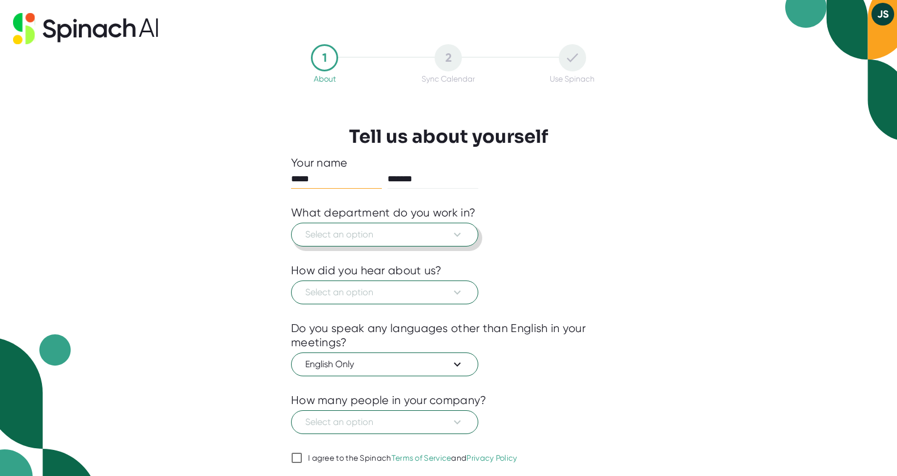
click at [394, 237] on span "Select an option" at bounding box center [384, 235] width 159 height 14
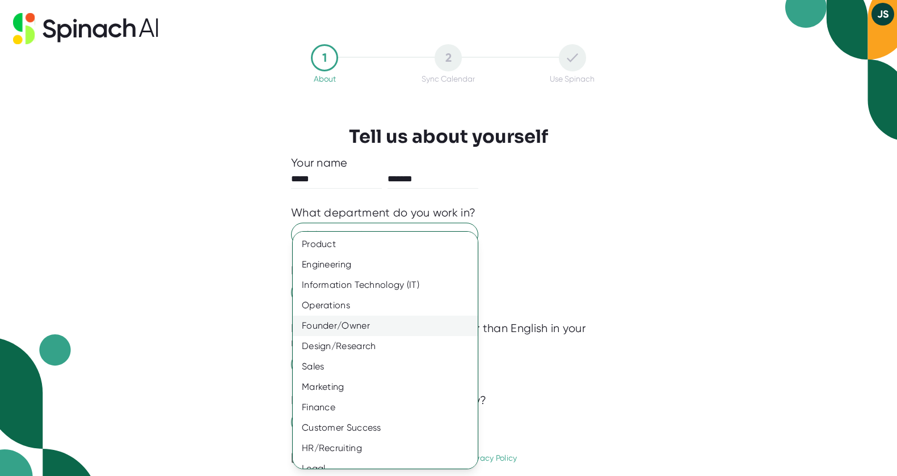
scroll to position [33, 0]
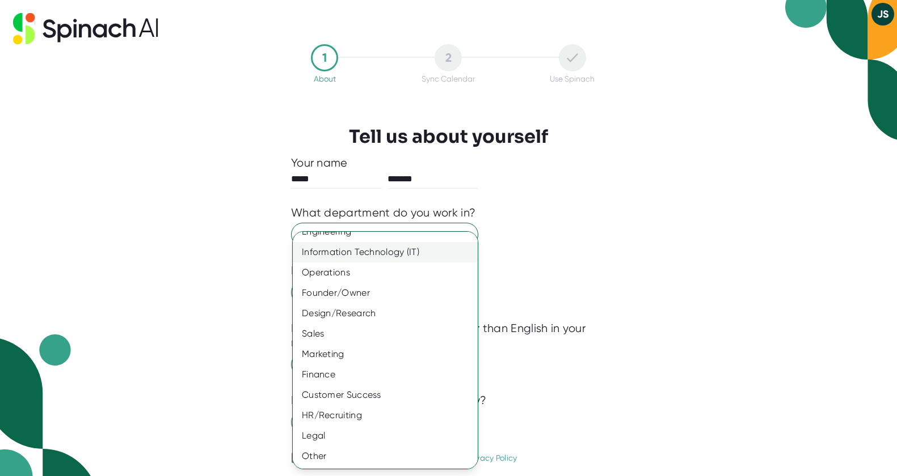
click at [403, 251] on div "Information Technology (IT)" at bounding box center [385, 252] width 185 height 20
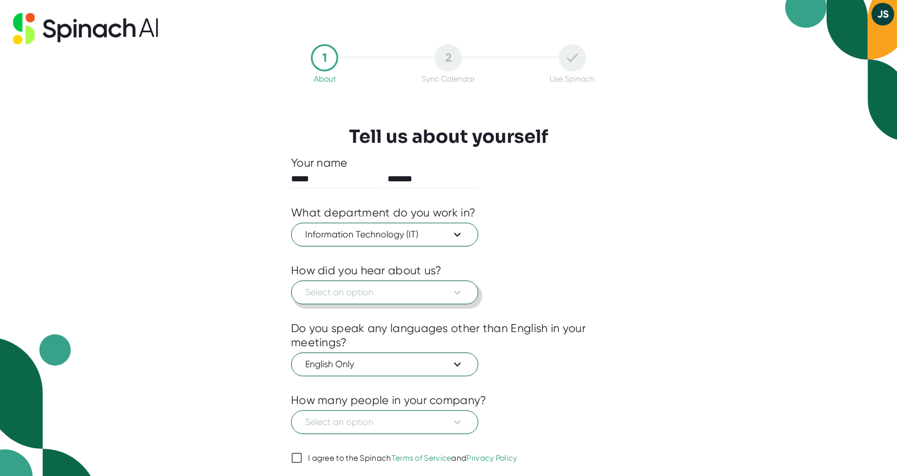
click at [412, 297] on span "Select an option" at bounding box center [384, 293] width 159 height 14
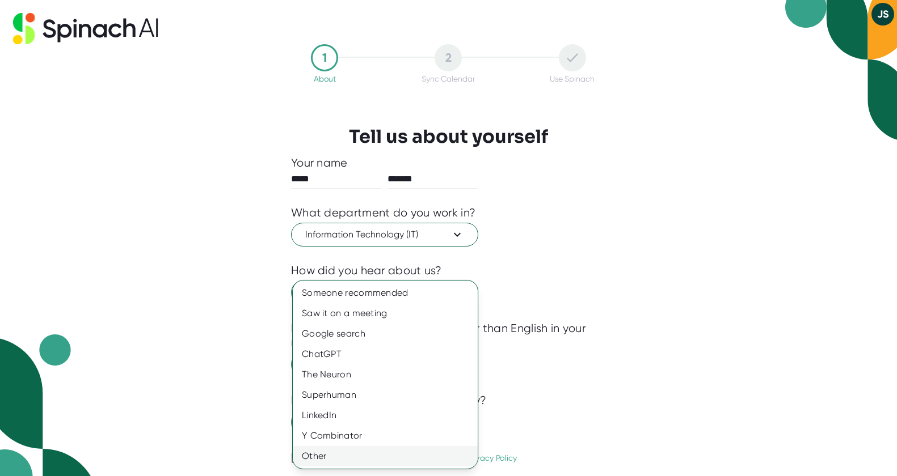
click at [375, 450] on div "Other" at bounding box center [385, 456] width 185 height 20
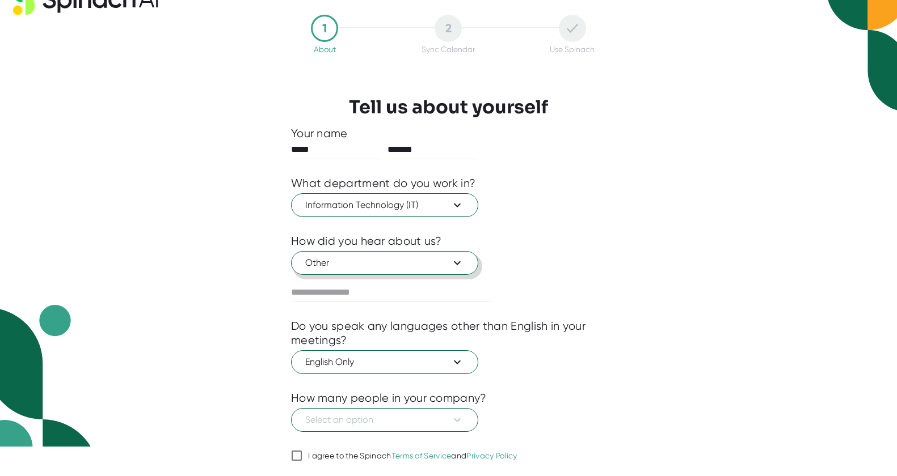
scroll to position [40, 0]
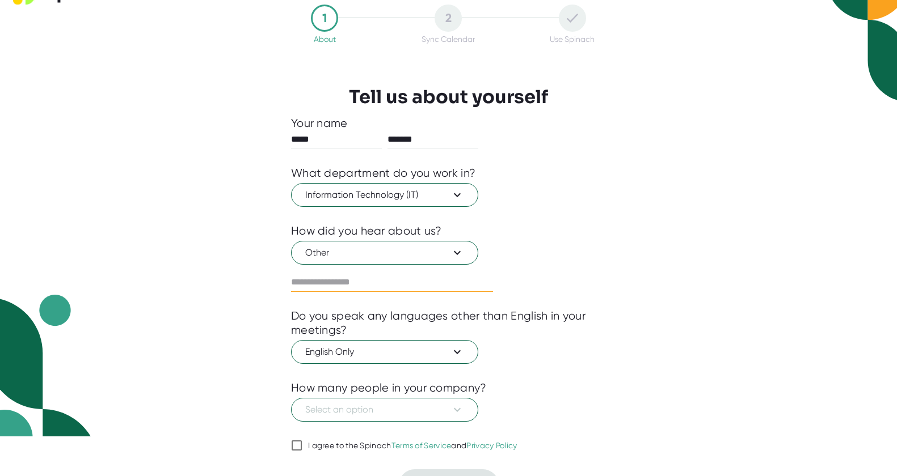
click at [343, 280] on input "text" at bounding box center [392, 282] width 202 height 18
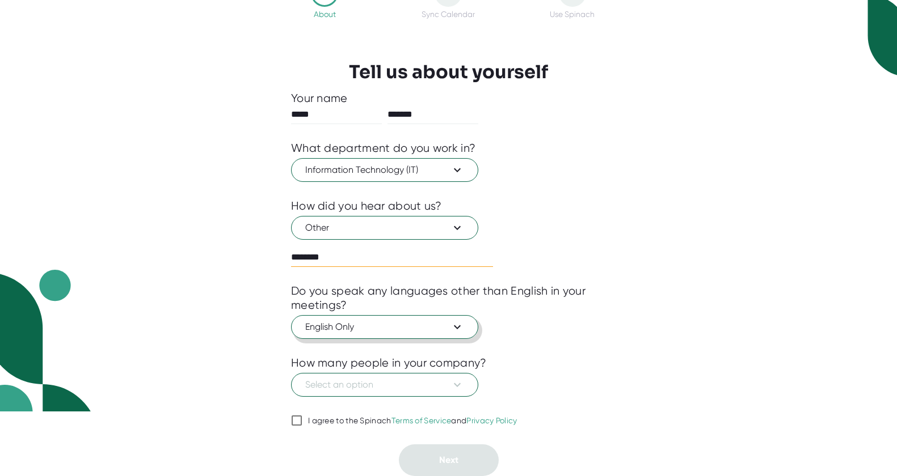
type input "********"
click at [422, 330] on span "English Only" at bounding box center [384, 327] width 159 height 14
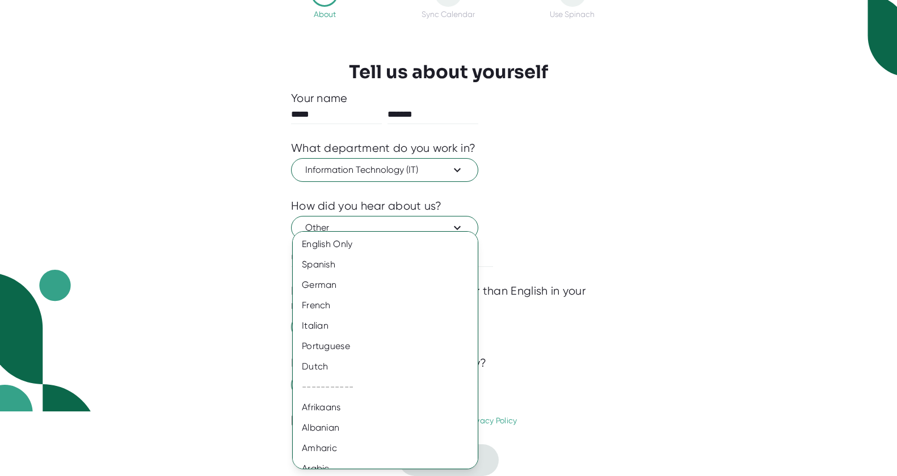
click at [595, 351] on div at bounding box center [448, 238] width 897 height 476
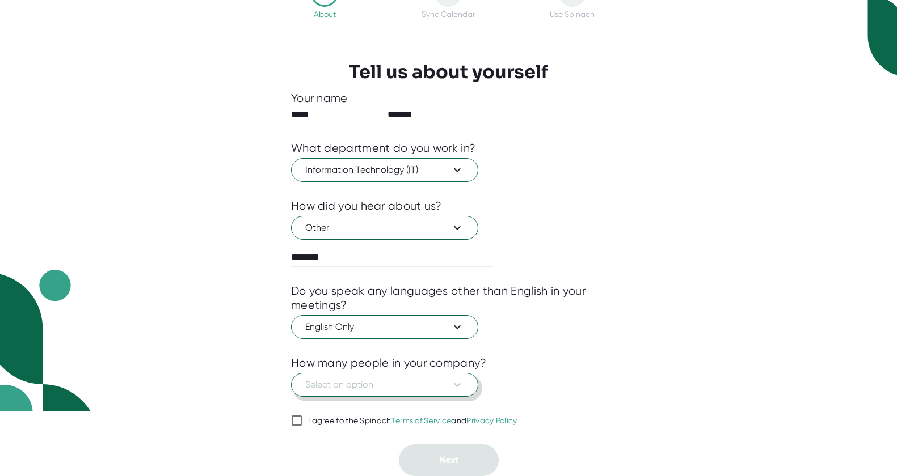
click at [438, 385] on span "Select an option" at bounding box center [384, 385] width 159 height 14
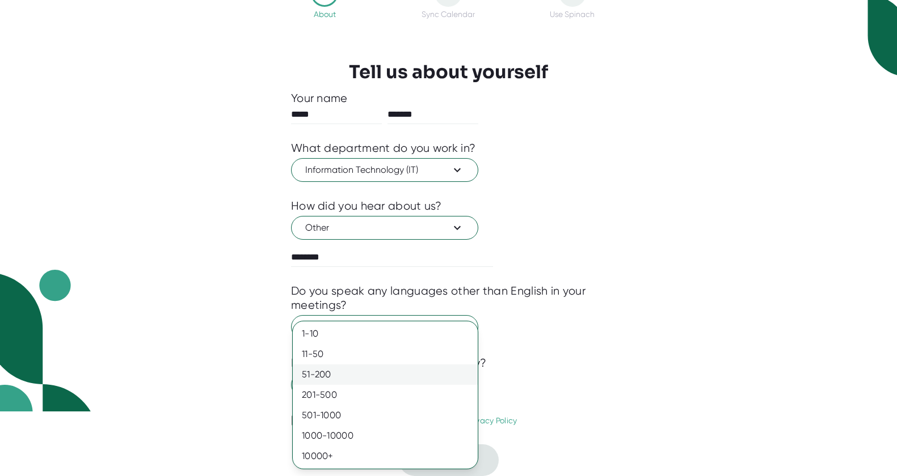
click at [439, 373] on div "51-200" at bounding box center [385, 375] width 185 height 20
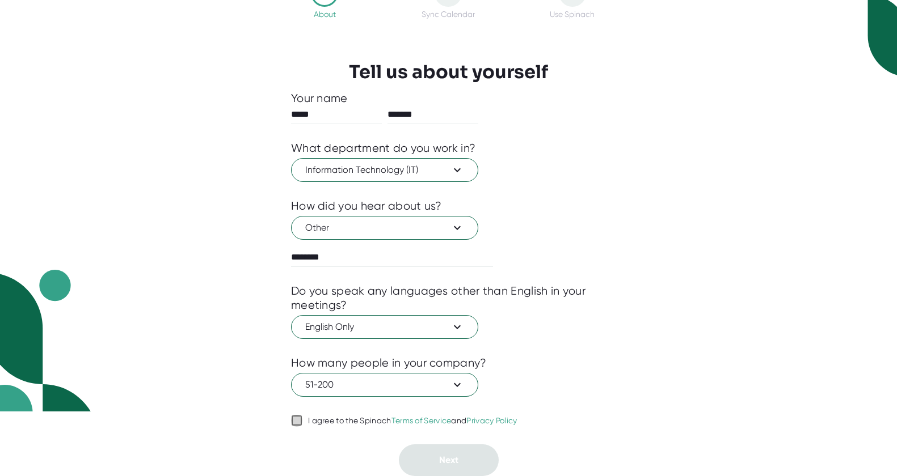
click at [297, 420] on input "I agree to the Spinach Terms of Service and Privacy Policy" at bounding box center [296, 421] width 11 height 14
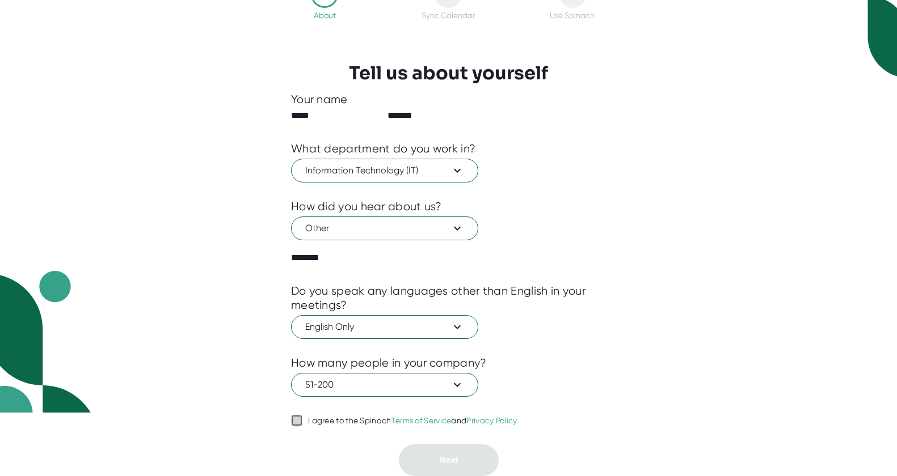
checkbox input "true"
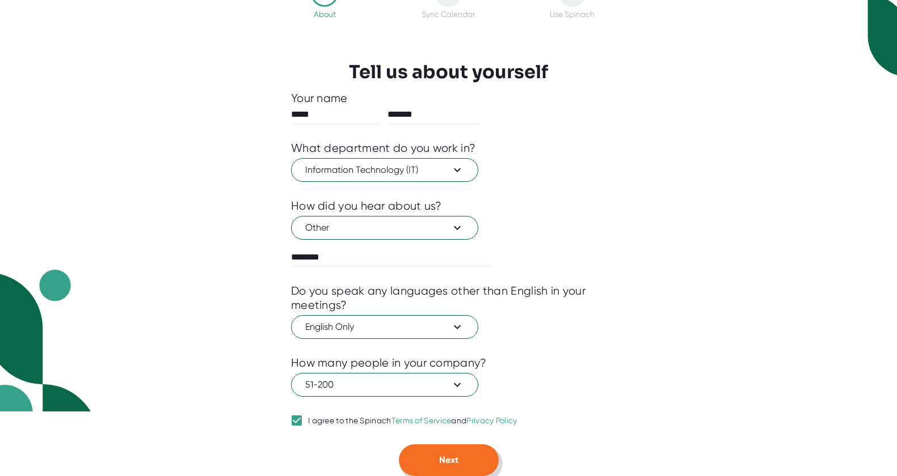
click at [461, 465] on button "Next" at bounding box center [449, 461] width 100 height 32
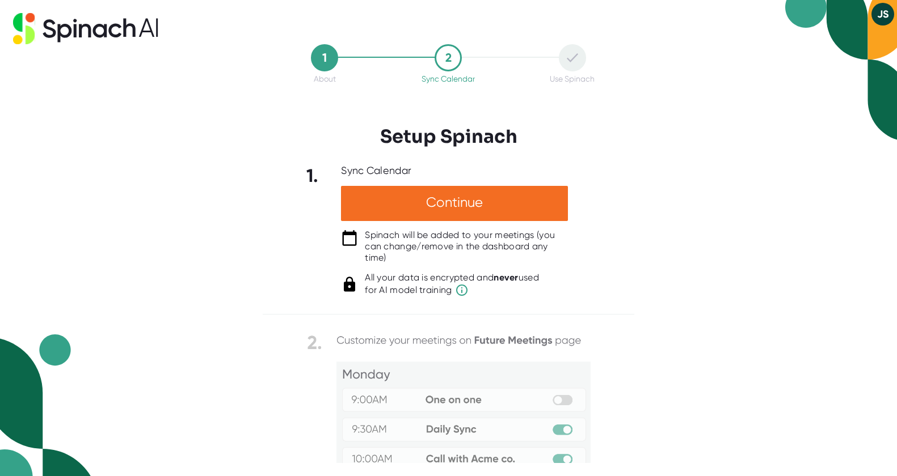
scroll to position [11, 0]
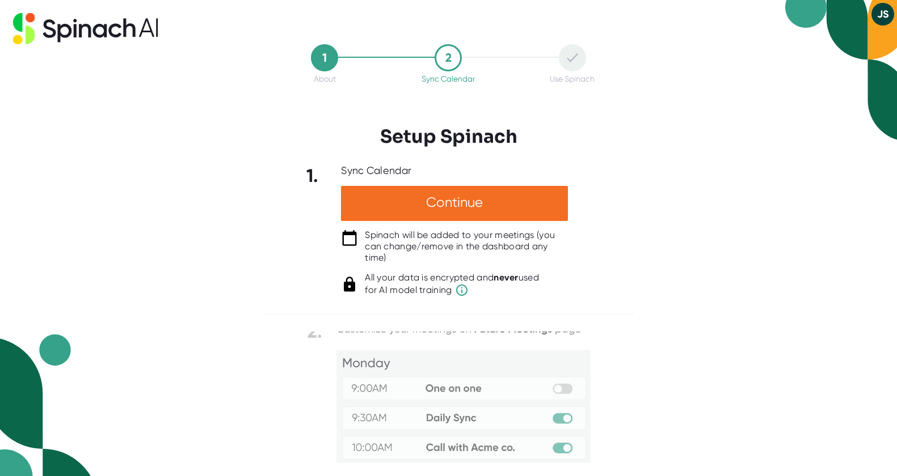
click at [560, 389] on img at bounding box center [449, 435] width 284 height 231
click at [559, 424] on img at bounding box center [449, 435] width 284 height 231
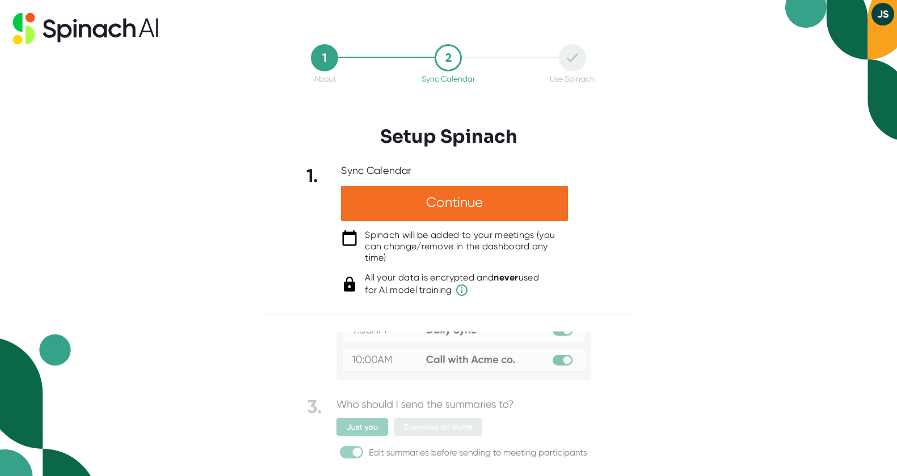
scroll to position [0, 0]
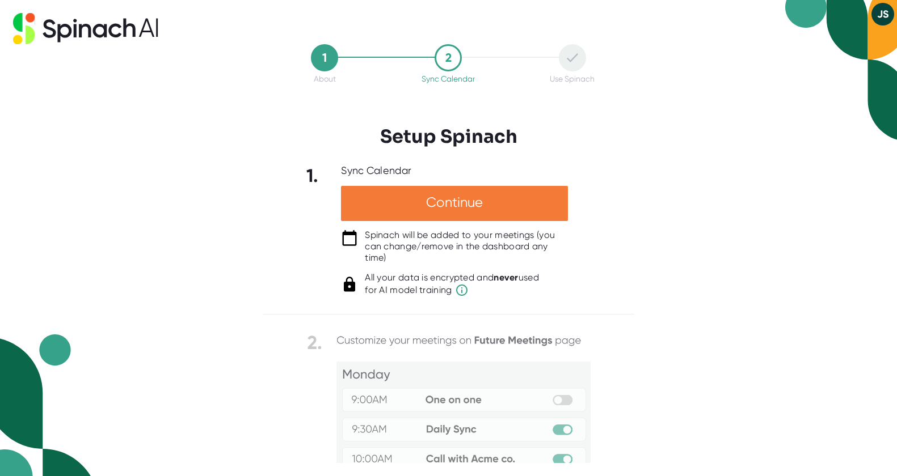
click at [421, 196] on div "Continue" at bounding box center [454, 203] width 227 height 35
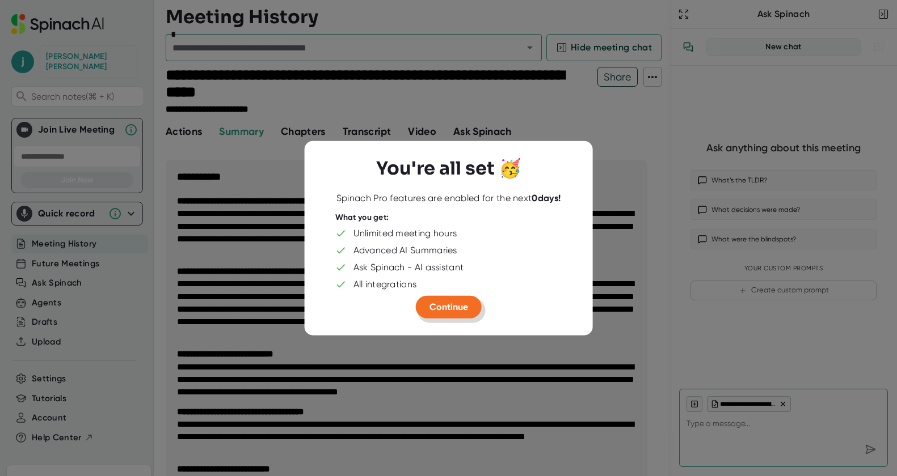
click at [459, 309] on span "Continue" at bounding box center [448, 307] width 39 height 11
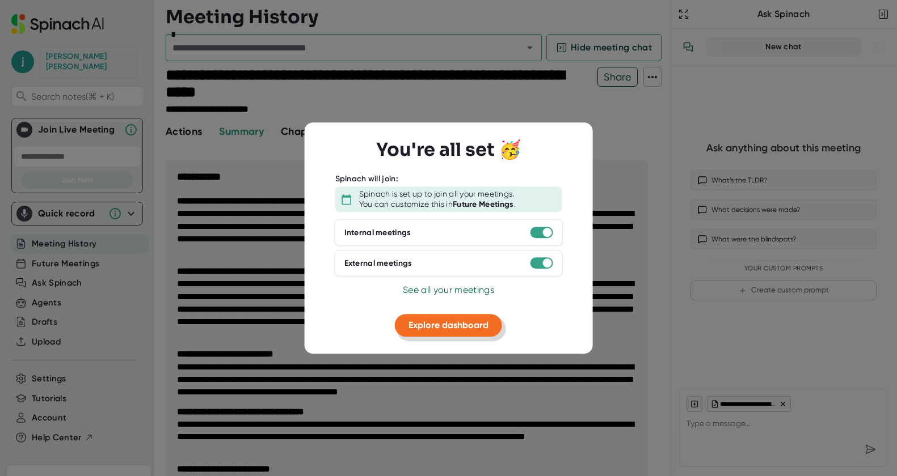
click at [463, 331] on span "Explore dashboard" at bounding box center [448, 325] width 80 height 11
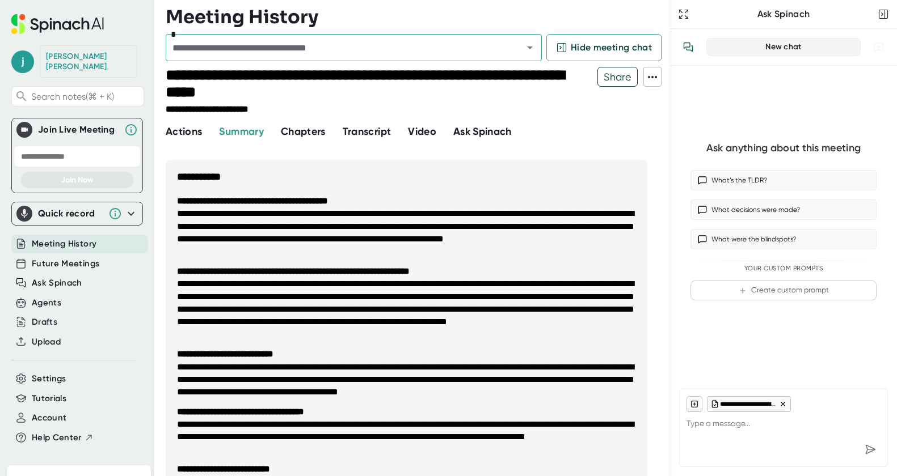
click at [64, 60] on div "[PERSON_NAME]" at bounding box center [88, 62] width 85 height 20
click at [22, 56] on span "j" at bounding box center [22, 61] width 23 height 23
click at [56, 109] on b "Edit Profile" at bounding box center [55, 107] width 37 height 10
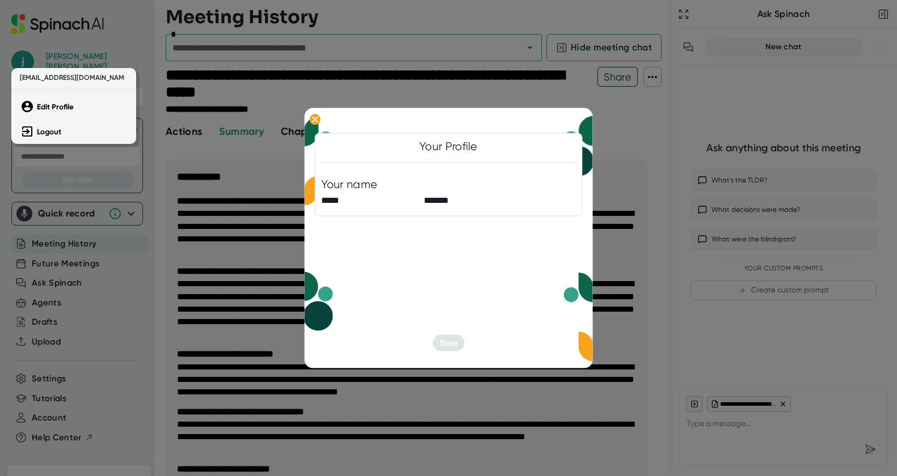
type textarea "x"
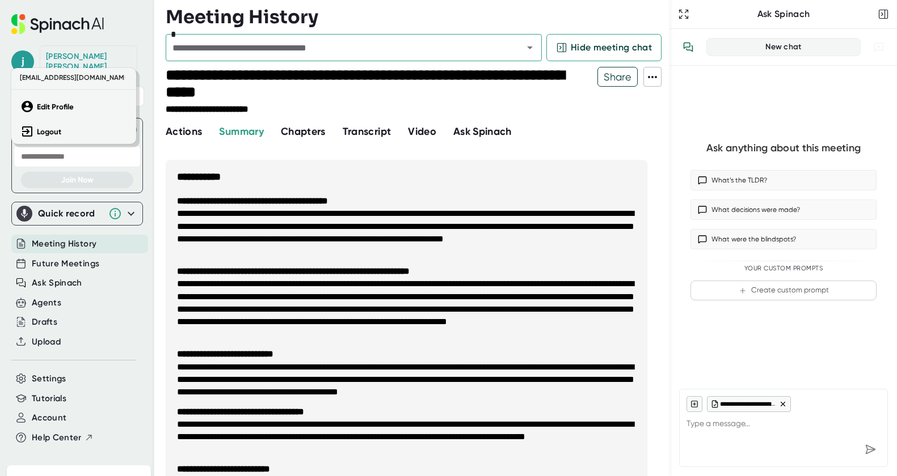
click at [111, 35] on div at bounding box center [448, 238] width 897 height 476
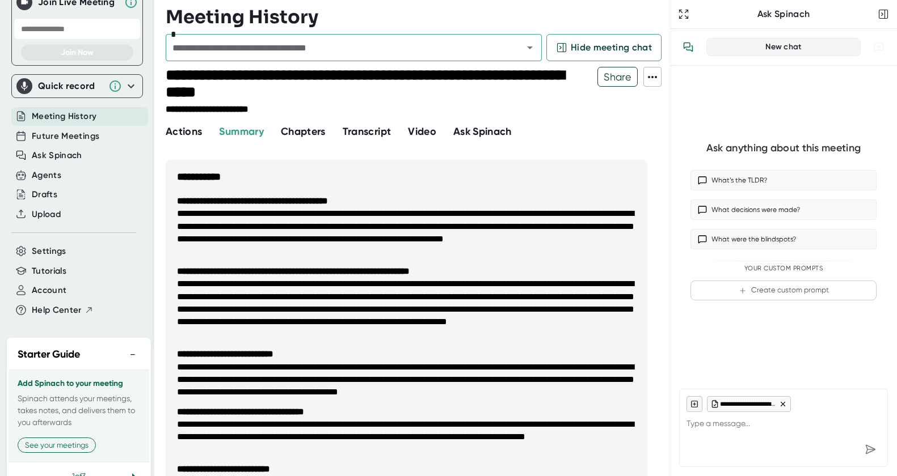
scroll to position [172, 0]
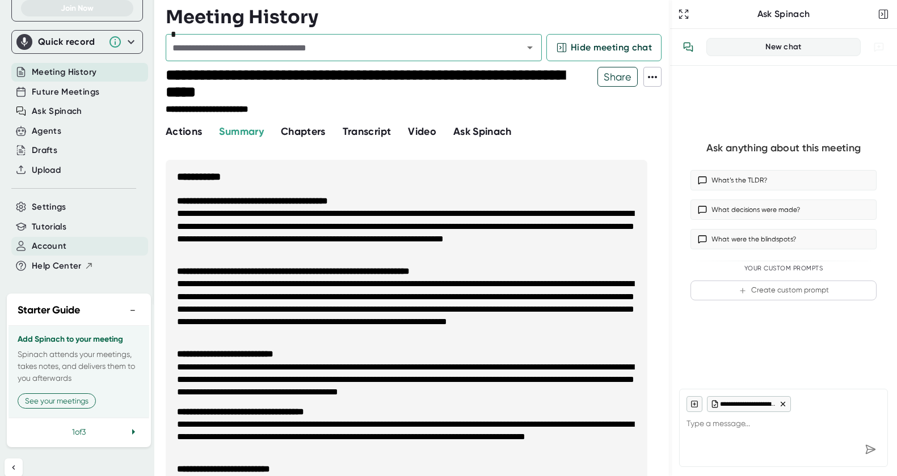
click at [50, 240] on span "Account" at bounding box center [49, 246] width 35 height 13
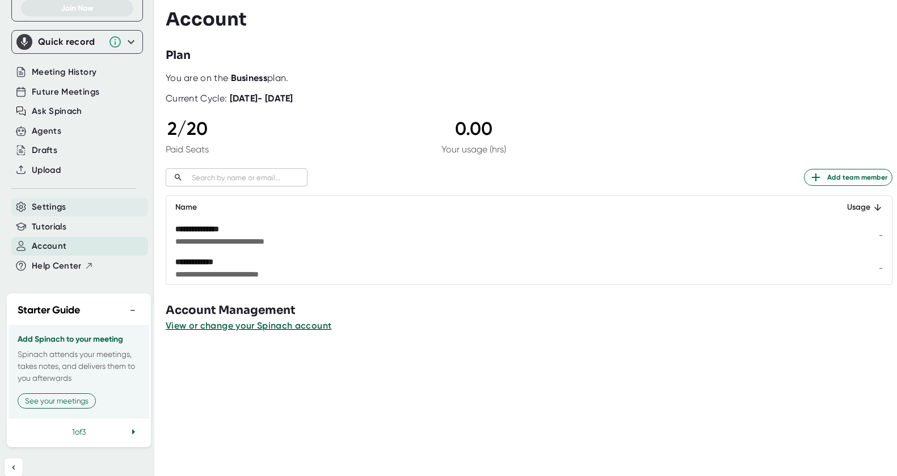
click at [45, 201] on span "Settings" at bounding box center [49, 207] width 35 height 13
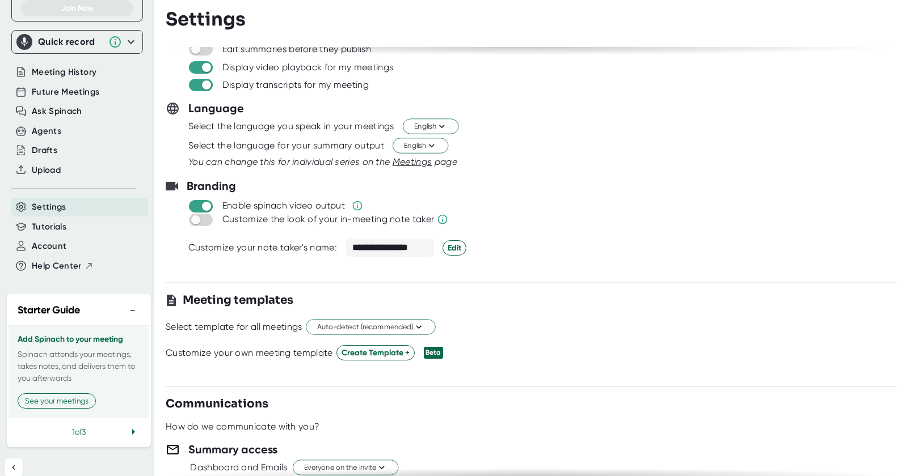
scroll to position [70, 0]
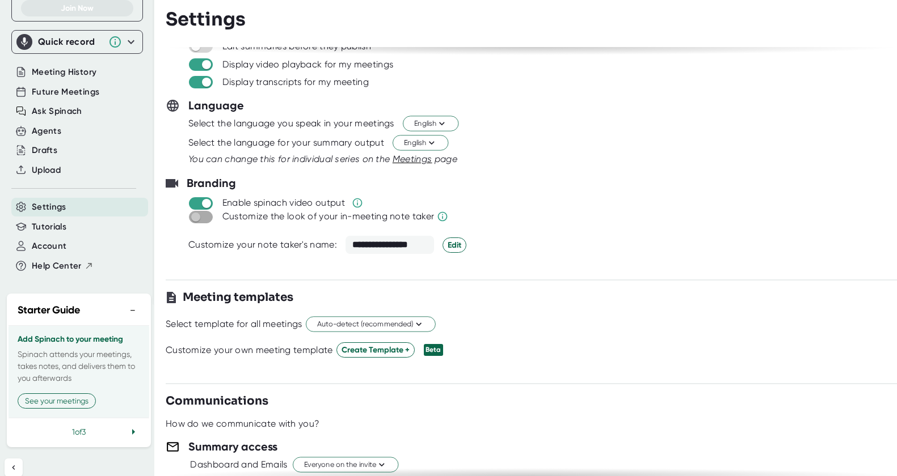
click at [202, 220] on input "checkbox" at bounding box center [195, 217] width 32 height 10
checkbox input "true"
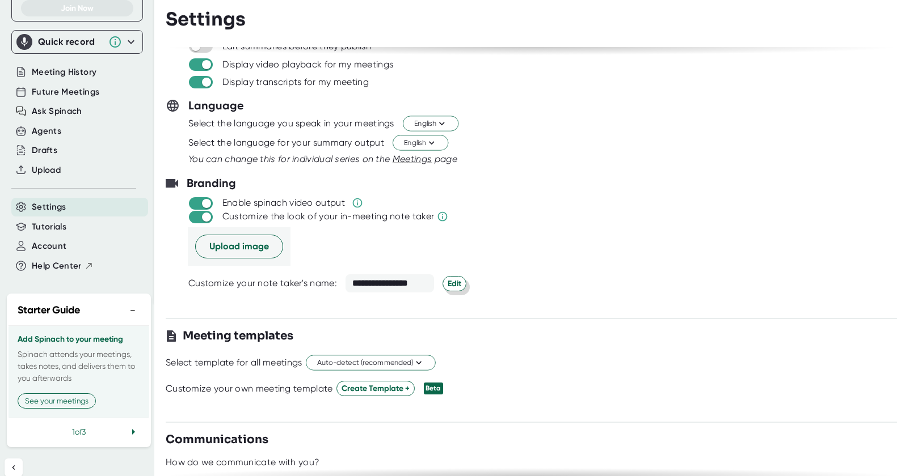
click at [459, 284] on span "Edit" at bounding box center [455, 284] width 14 height 12
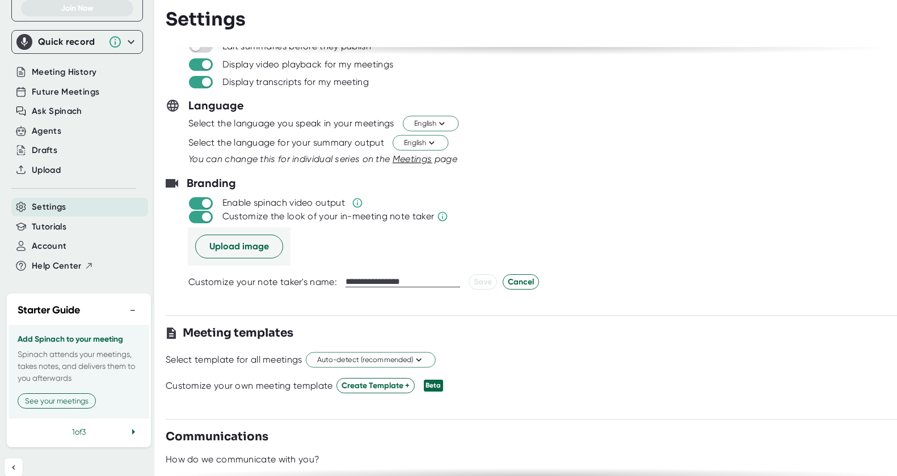
click at [410, 280] on input "**********" at bounding box center [402, 282] width 115 height 10
type input "**********"
click at [482, 284] on span "Save" at bounding box center [483, 282] width 18 height 12
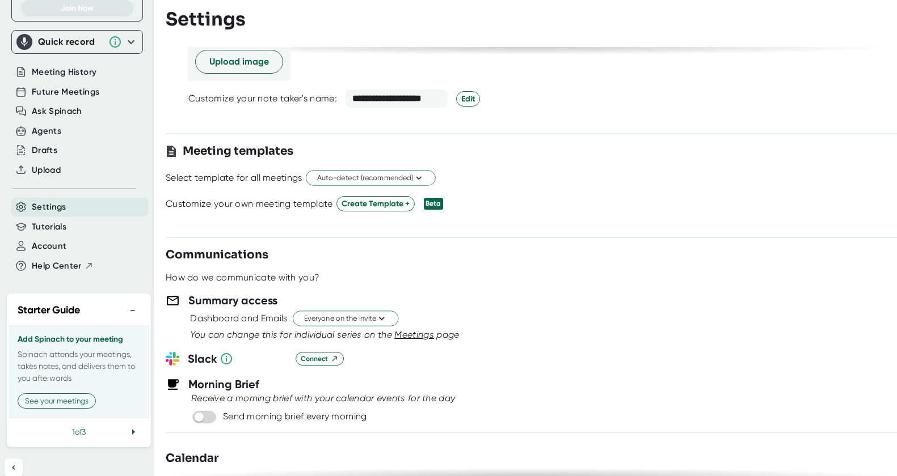
scroll to position [268, 0]
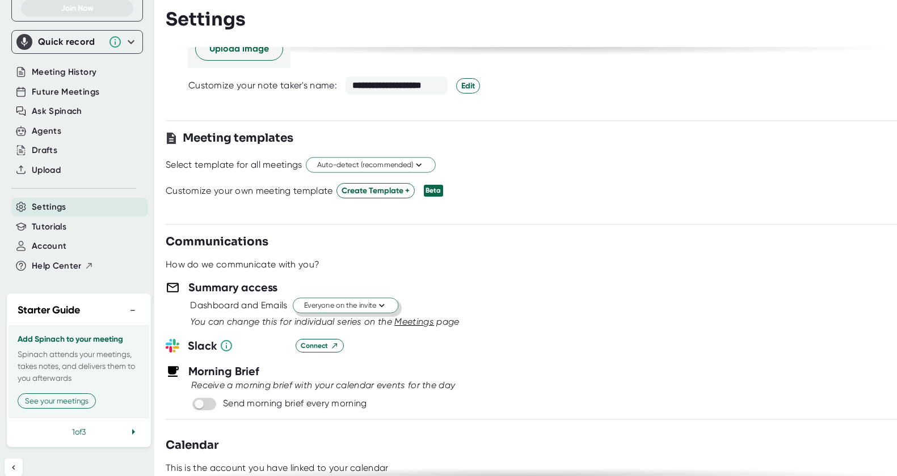
click at [361, 303] on span "Everyone on the invite" at bounding box center [345, 306] width 83 height 11
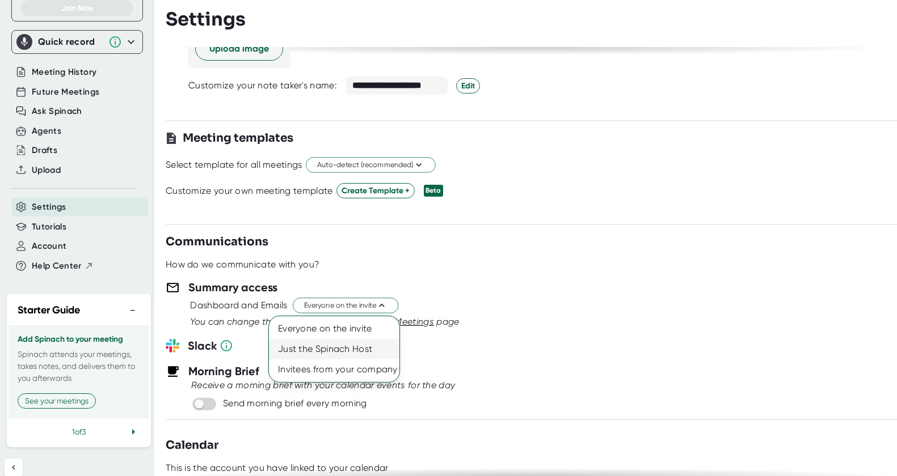
click at [372, 350] on div "Just the Spinach Host" at bounding box center [334, 349] width 130 height 20
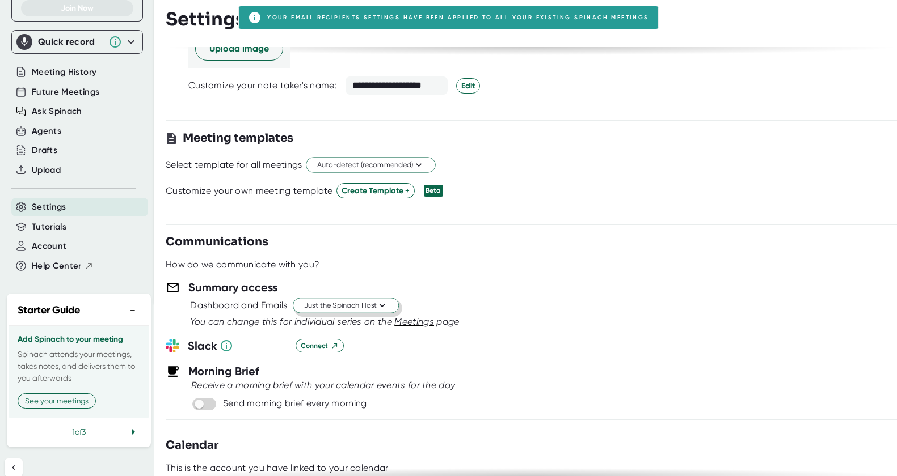
click at [385, 313] on button "Just the Spinach Host" at bounding box center [346, 305] width 106 height 15
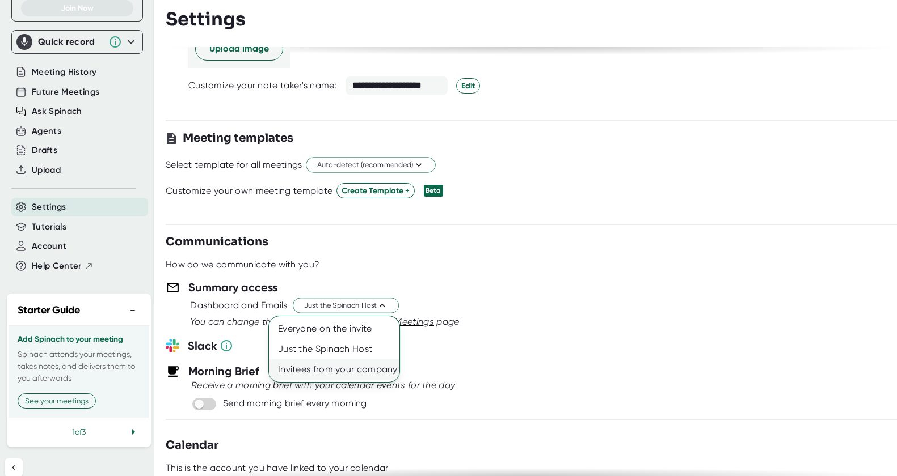
click at [369, 373] on div "Invitees from your company" at bounding box center [334, 370] width 130 height 20
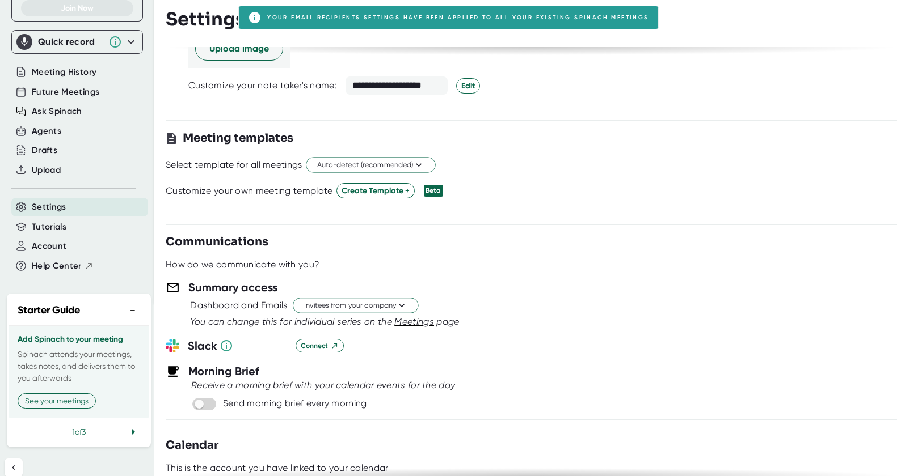
click at [497, 352] on div "Connect" at bounding box center [596, 346] width 601 height 14
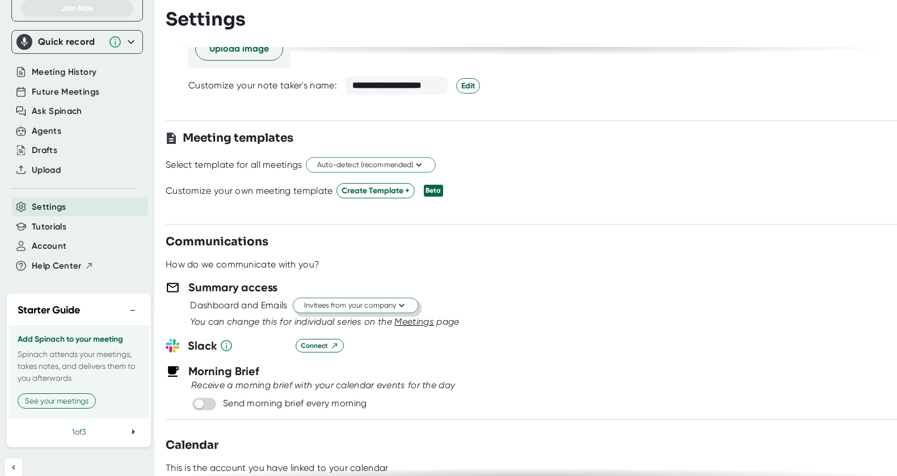
click at [349, 301] on span "Invitees from your company" at bounding box center [355, 306] width 103 height 11
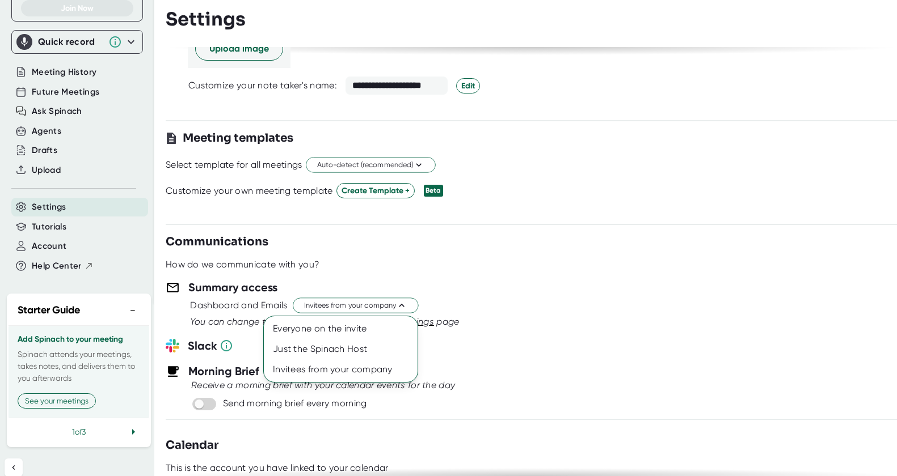
click at [572, 270] on div at bounding box center [448, 238] width 897 height 476
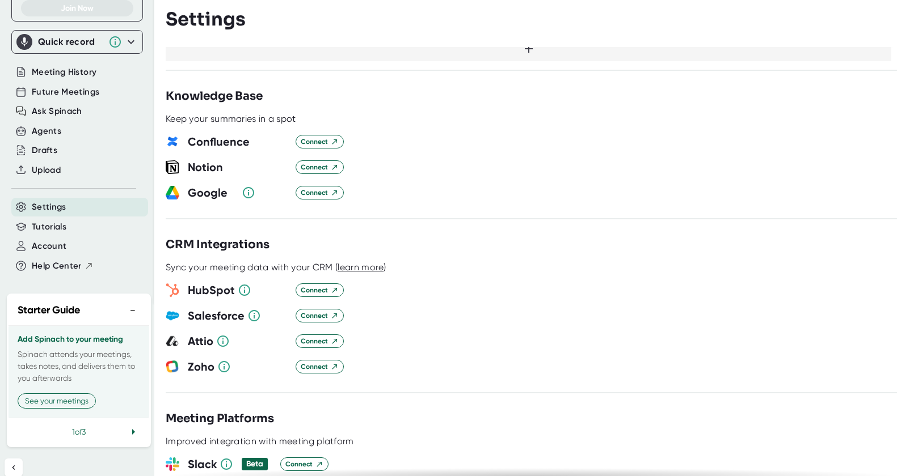
scroll to position [957, 0]
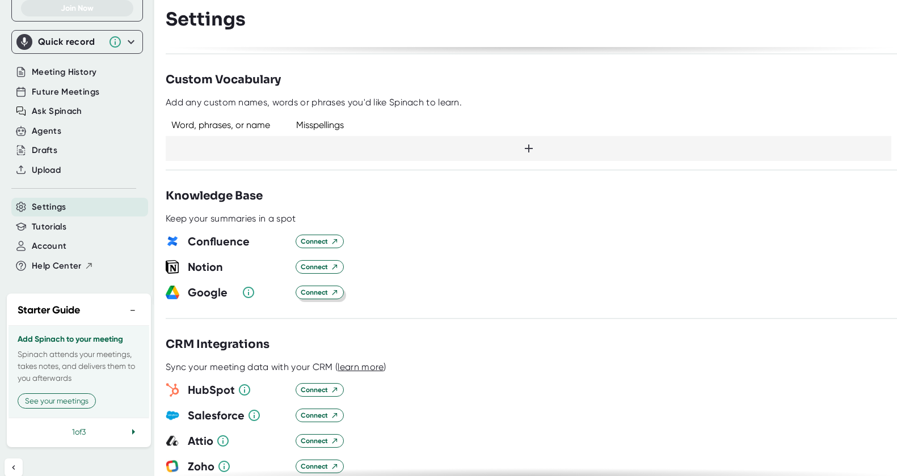
click at [324, 288] on span "Connect" at bounding box center [320, 293] width 38 height 10
click at [303, 286] on icon "button" at bounding box center [304, 293] width 14 height 14
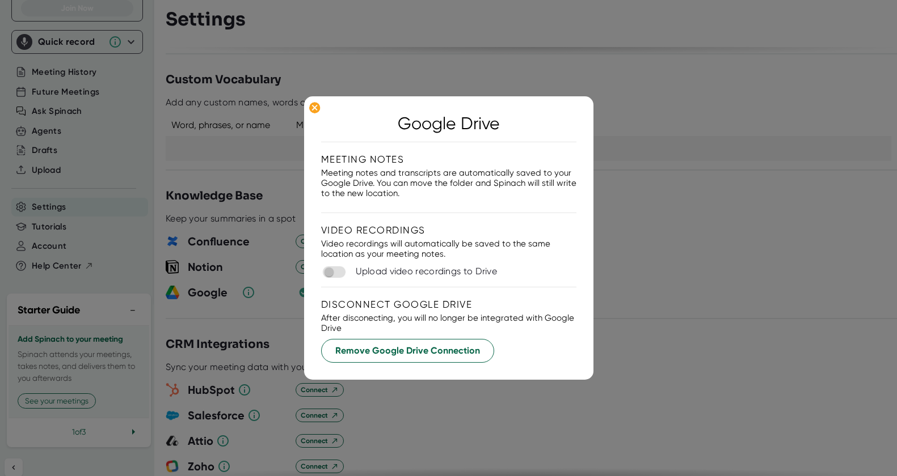
checkbox input "true"
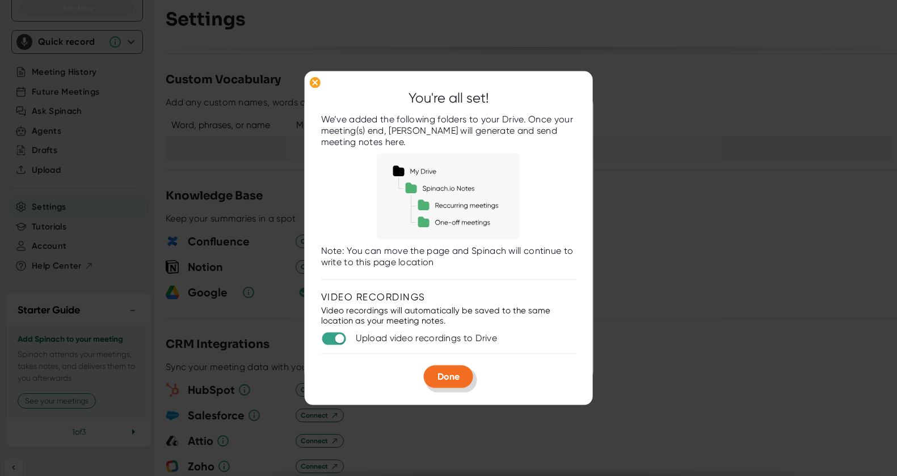
click at [451, 381] on span "Done" at bounding box center [448, 377] width 22 height 11
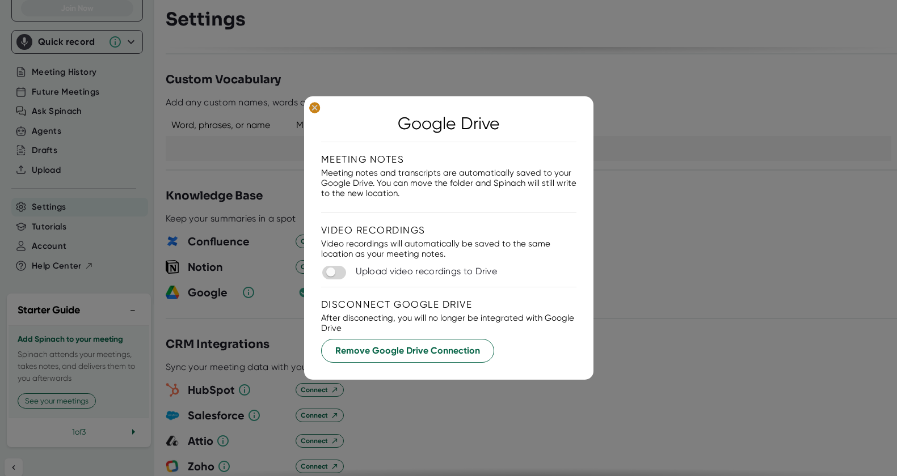
click at [313, 110] on ellipse at bounding box center [314, 107] width 11 height 11
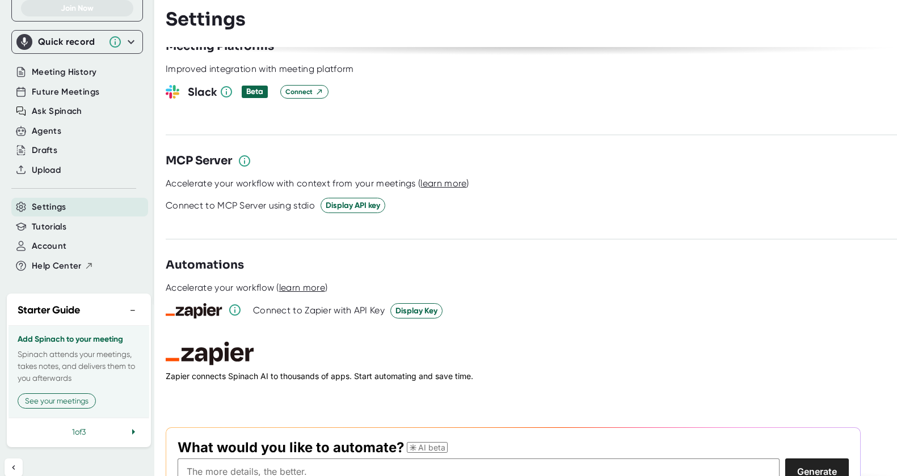
scroll to position [1261, 0]
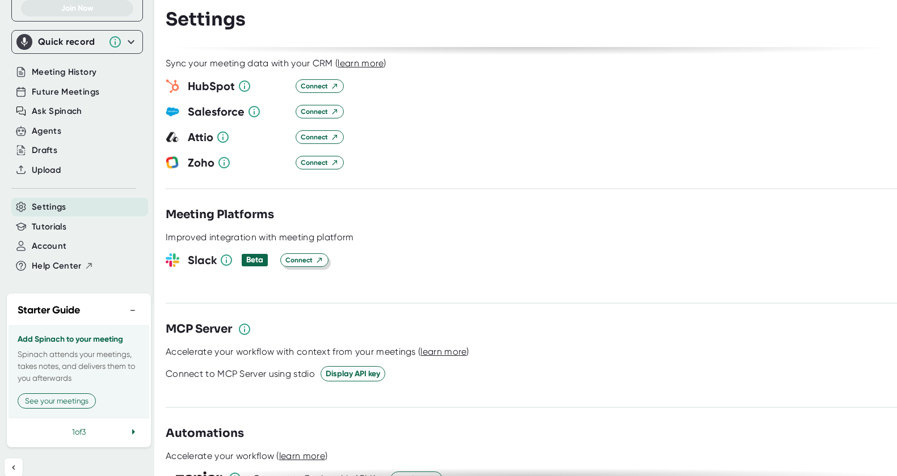
click at [315, 255] on span "Connect" at bounding box center [304, 260] width 38 height 10
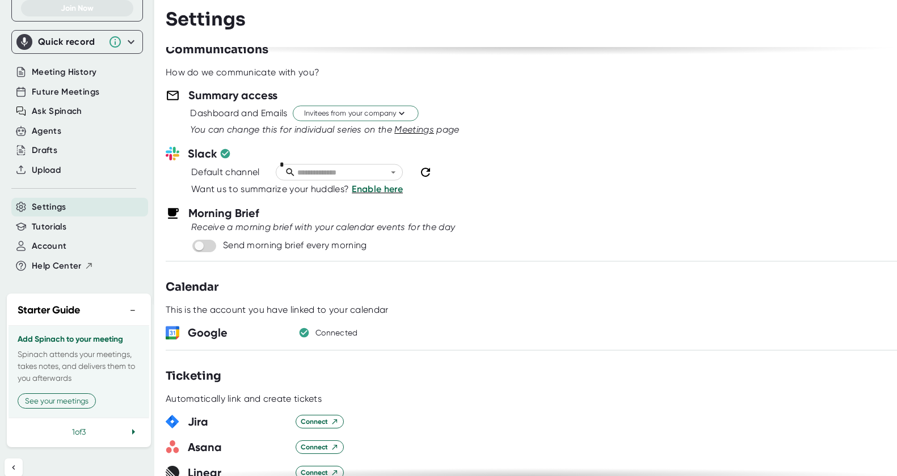
scroll to position [447, 0]
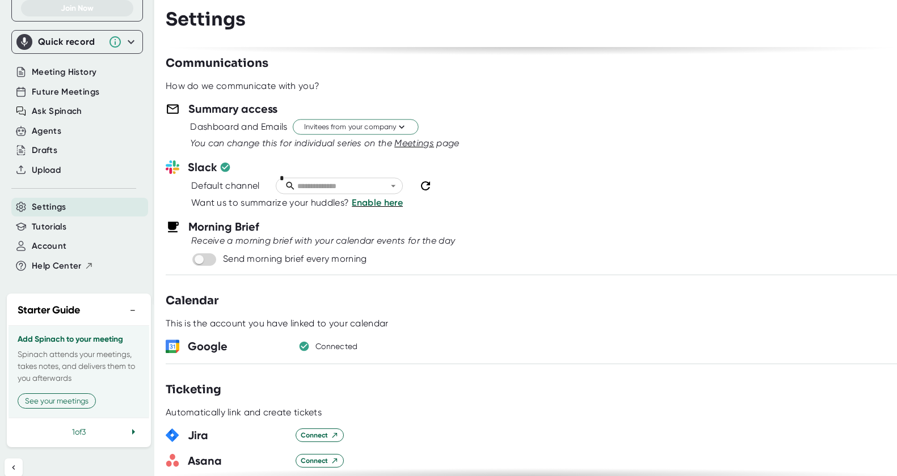
click at [408, 148] on span "Meetings" at bounding box center [414, 143] width 40 height 11
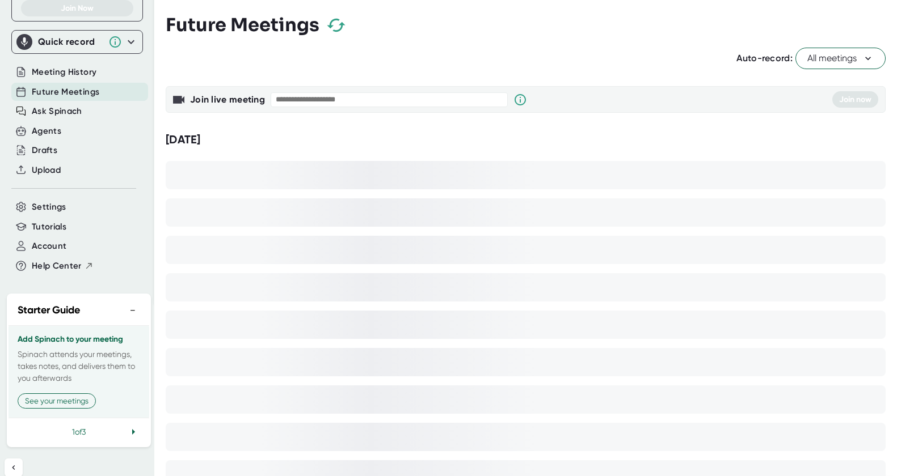
click at [833, 60] on span "All meetings" at bounding box center [840, 59] width 66 height 14
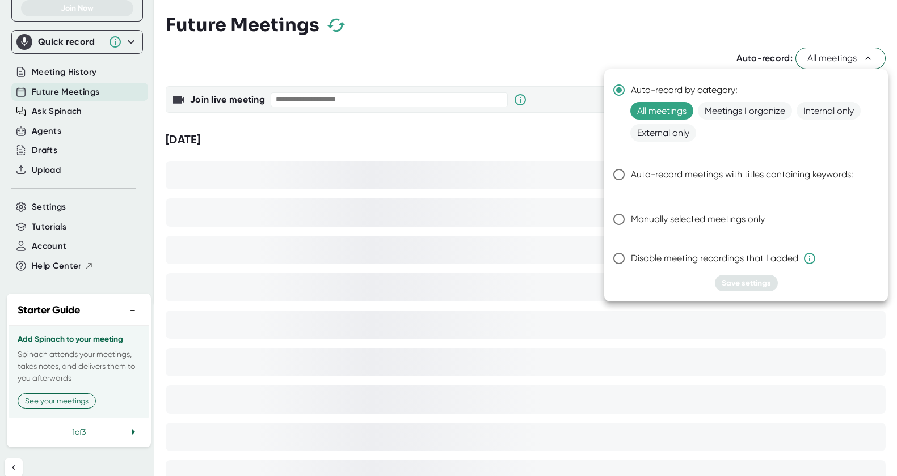
click at [619, 222] on input "Manually selected meetings only" at bounding box center [619, 220] width 24 height 24
radio input "true"
click at [762, 282] on span "Save settings" at bounding box center [746, 284] width 49 height 10
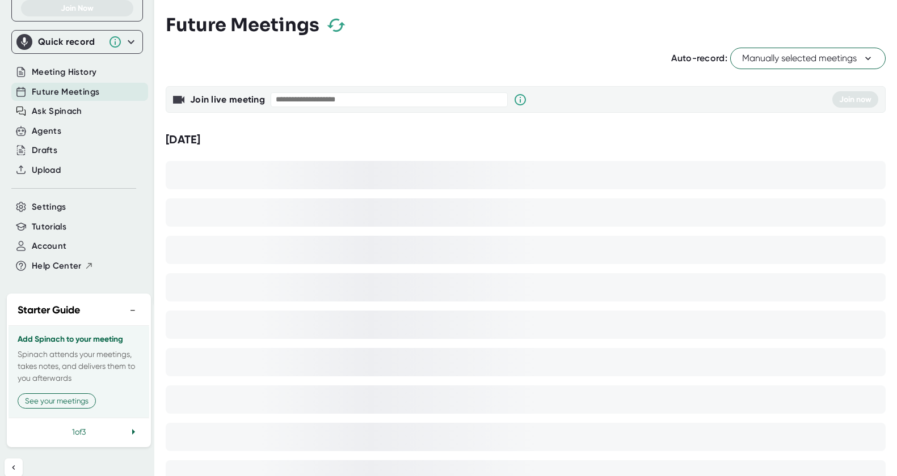
click at [132, 425] on icon at bounding box center [133, 432] width 14 height 14
click at [133, 429] on icon at bounding box center [133, 432] width 3 height 6
click at [135, 435] on div "3 of 3" at bounding box center [79, 444] width 141 height 28
click at [134, 302] on button "−" at bounding box center [132, 310] width 15 height 16
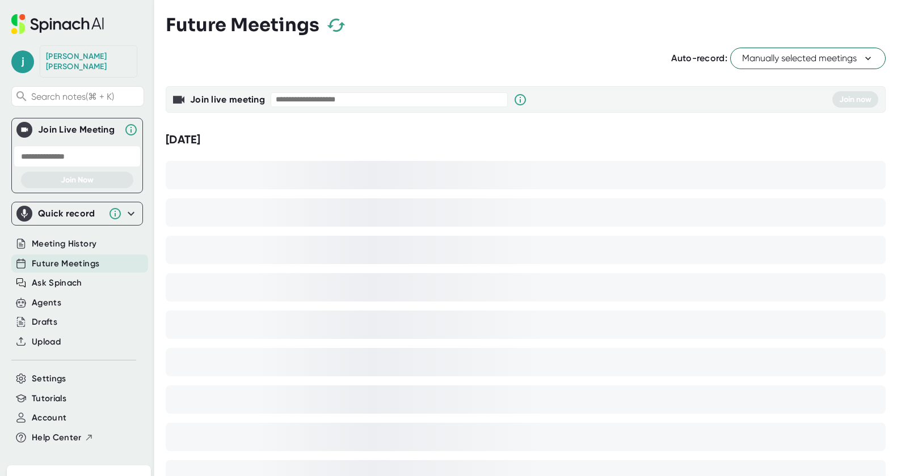
click at [133, 207] on icon at bounding box center [131, 214] width 14 height 14
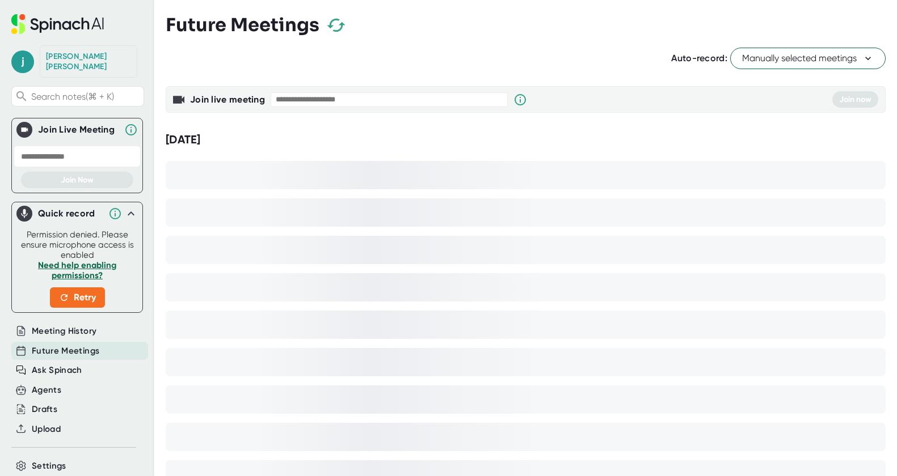
click at [132, 207] on icon at bounding box center [131, 214] width 14 height 14
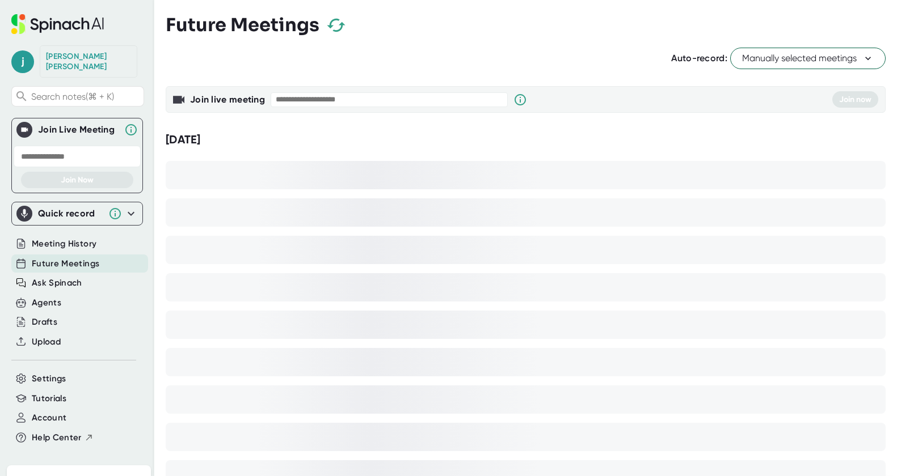
click at [132, 207] on icon at bounding box center [131, 214] width 14 height 14
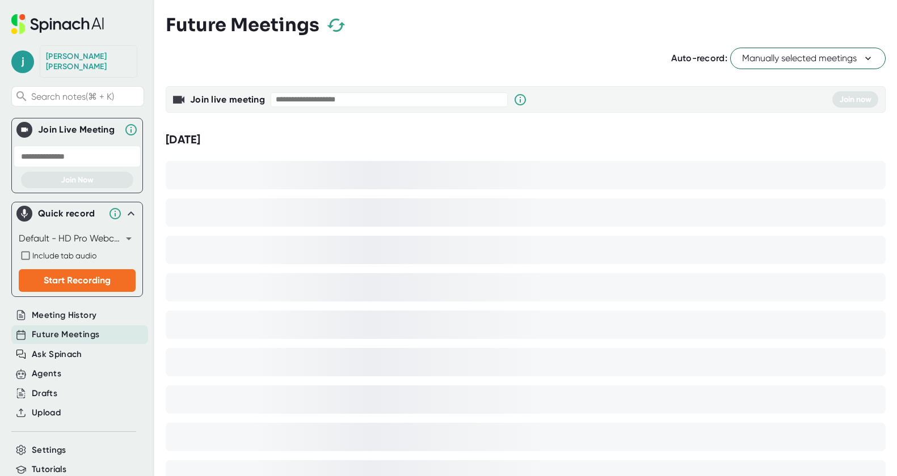
click at [135, 207] on icon at bounding box center [131, 214] width 14 height 14
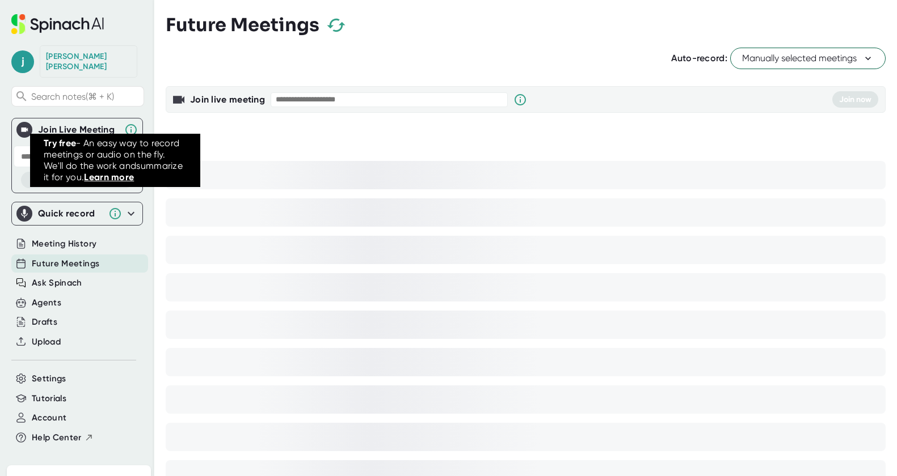
click at [114, 207] on icon at bounding box center [115, 214] width 14 height 14
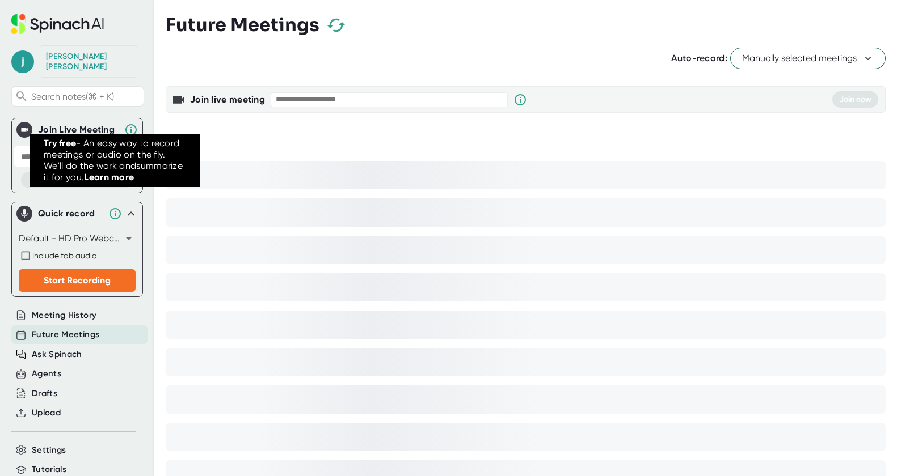
click at [106, 178] on link "Learn more" at bounding box center [109, 177] width 50 height 11
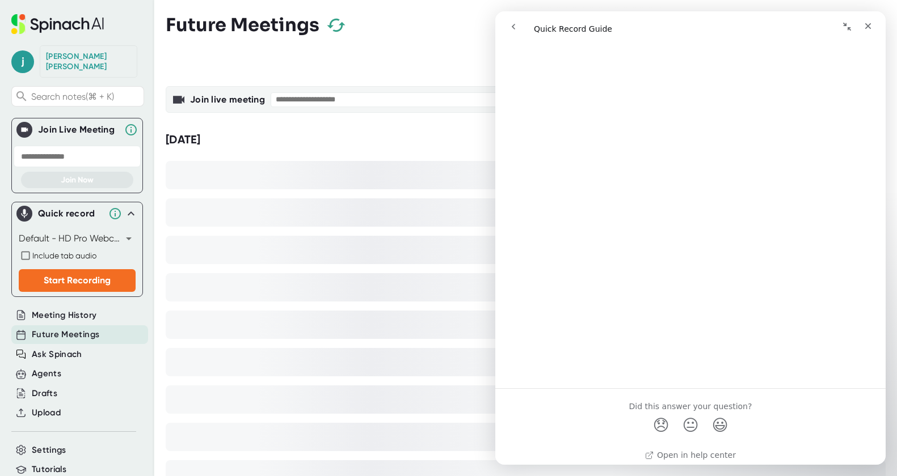
scroll to position [593, 0]
click at [874, 27] on div "Close" at bounding box center [868, 26] width 20 height 20
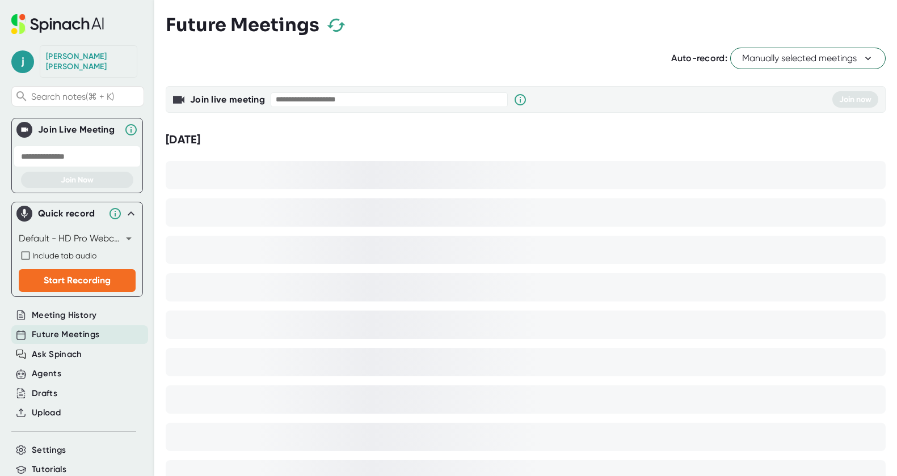
scroll to position [0, 0]
click at [133, 207] on icon at bounding box center [131, 214] width 14 height 14
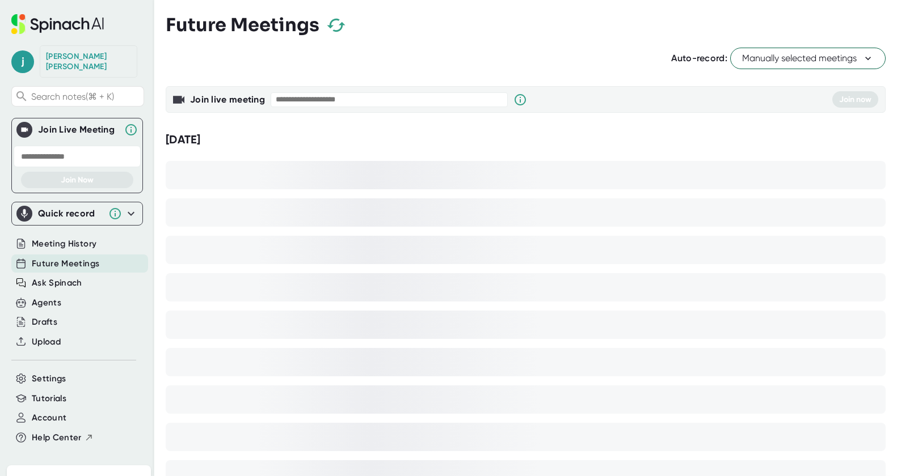
scroll to position [52, 0]
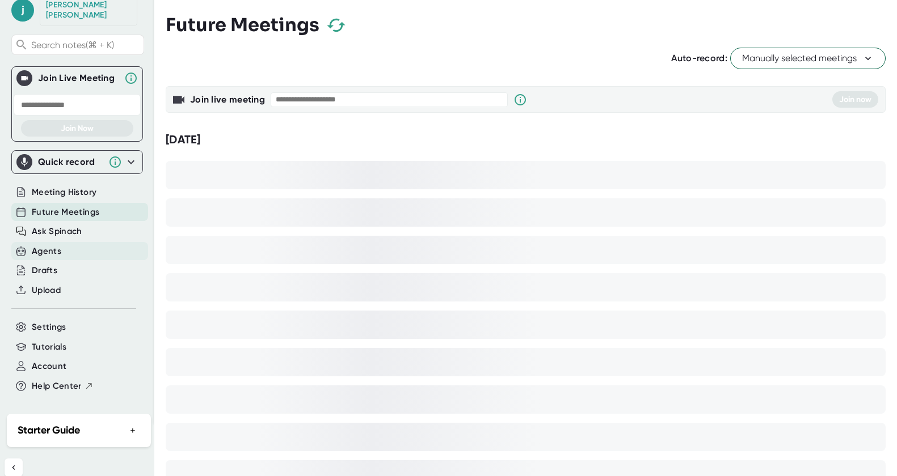
click at [106, 242] on div "Agents" at bounding box center [79, 251] width 137 height 19
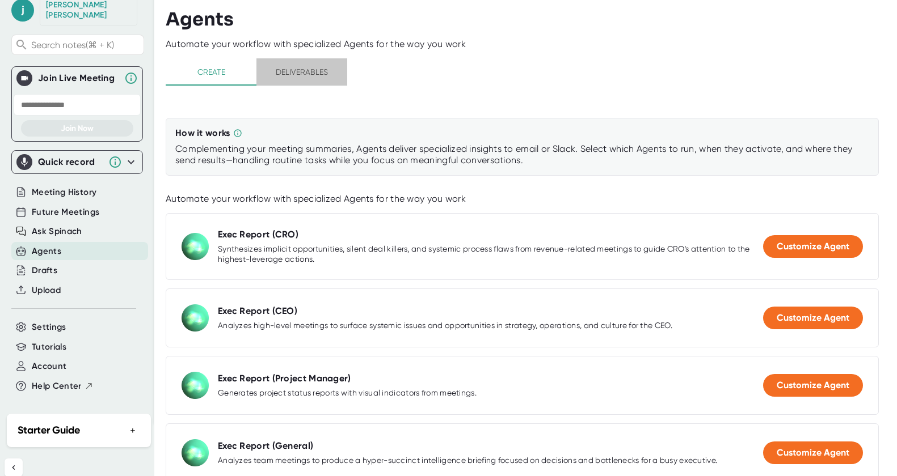
click at [297, 66] on span "Deliverables" at bounding box center [301, 72] width 77 height 14
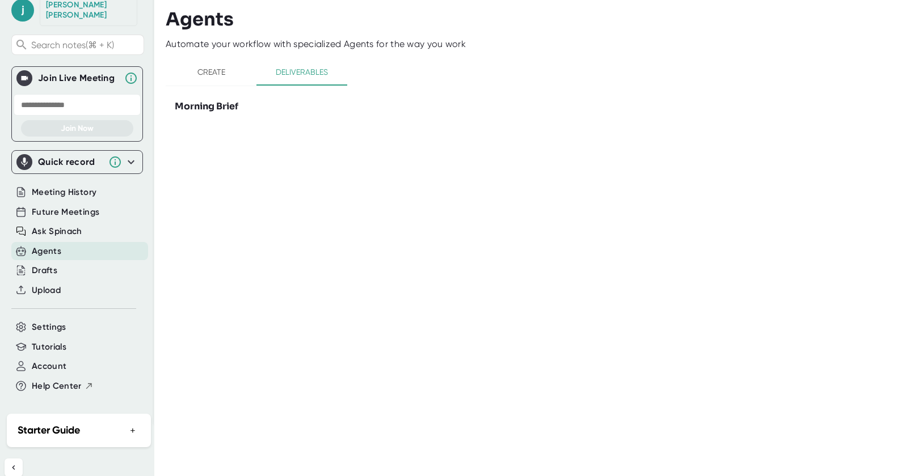
click at [224, 70] on span "Create" at bounding box center [210, 72] width 77 height 14
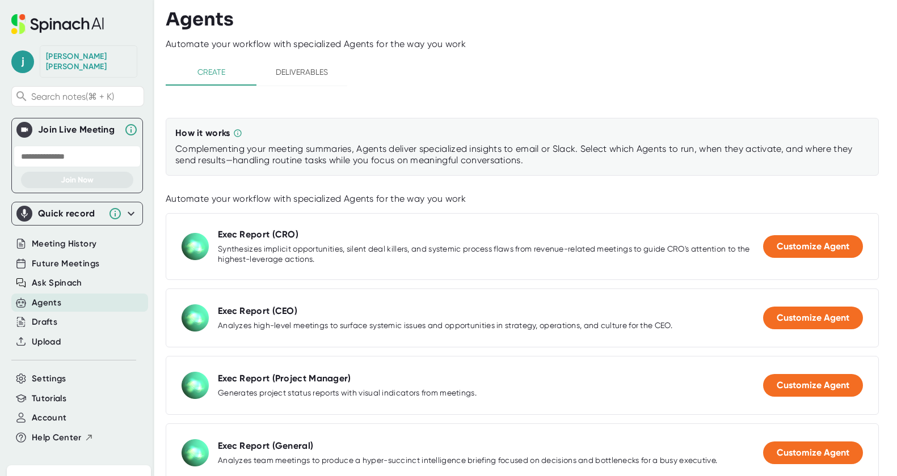
scroll to position [1, 0]
click at [83, 56] on div "[PERSON_NAME]" at bounding box center [88, 61] width 85 height 20
click at [18, 54] on span "j" at bounding box center [22, 61] width 23 height 23
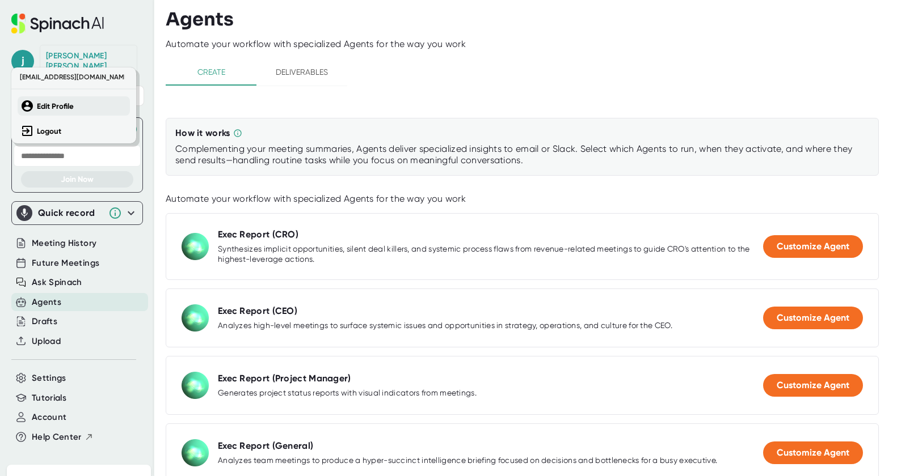
click at [54, 106] on b "Edit Profile" at bounding box center [55, 107] width 37 height 10
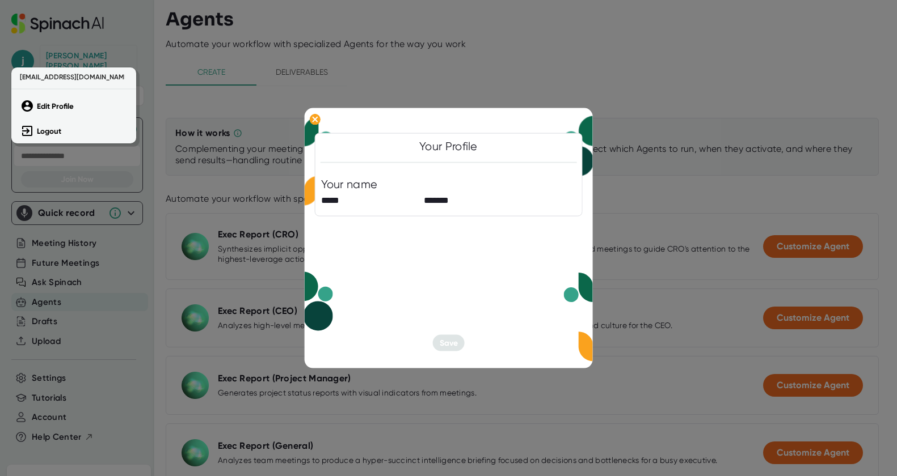
click at [507, 121] on div at bounding box center [448, 238] width 897 height 476
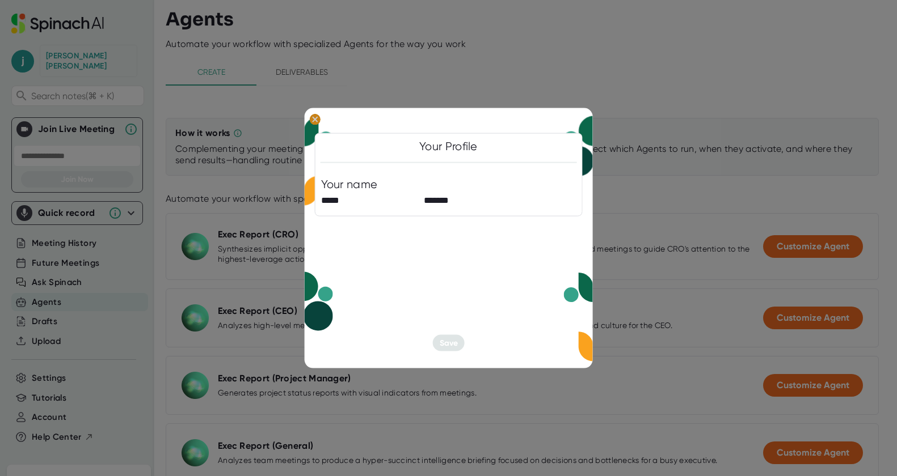
click at [319, 121] on ellipse at bounding box center [314, 119] width 11 height 11
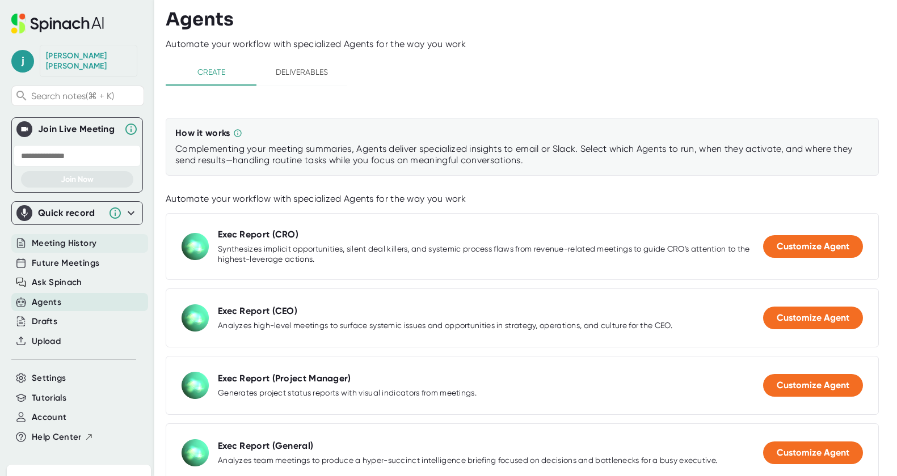
click at [65, 237] on span "Meeting History" at bounding box center [64, 243] width 65 height 13
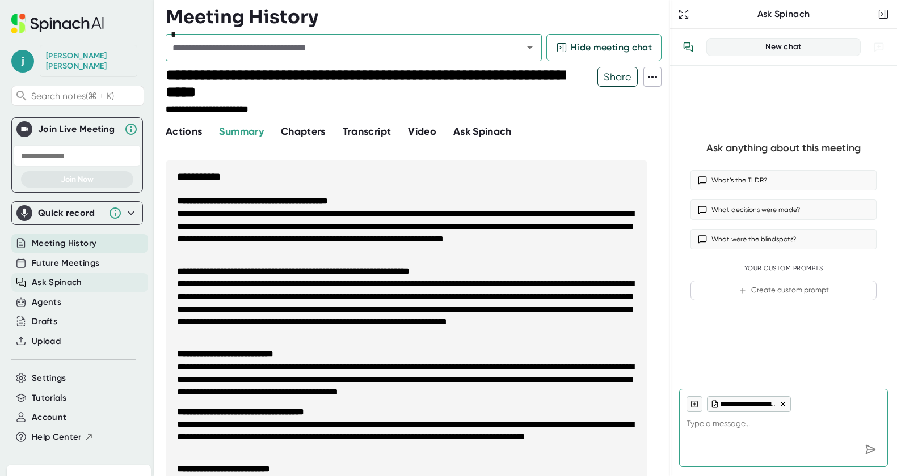
type textarea "x"
click at [70, 279] on span "Ask Spinach" at bounding box center [57, 282] width 50 height 13
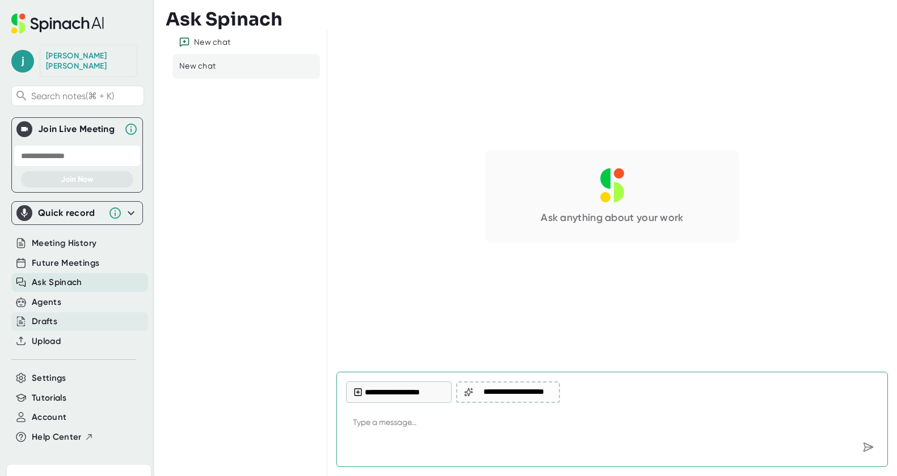
type textarea "x"
click at [56, 315] on div "Drafts" at bounding box center [45, 321] width 26 height 13
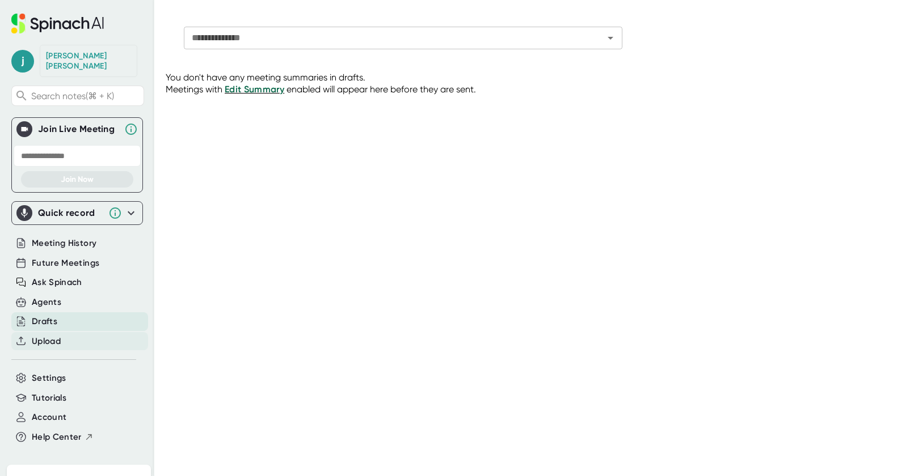
click at [62, 334] on div "Upload" at bounding box center [79, 341] width 137 height 19
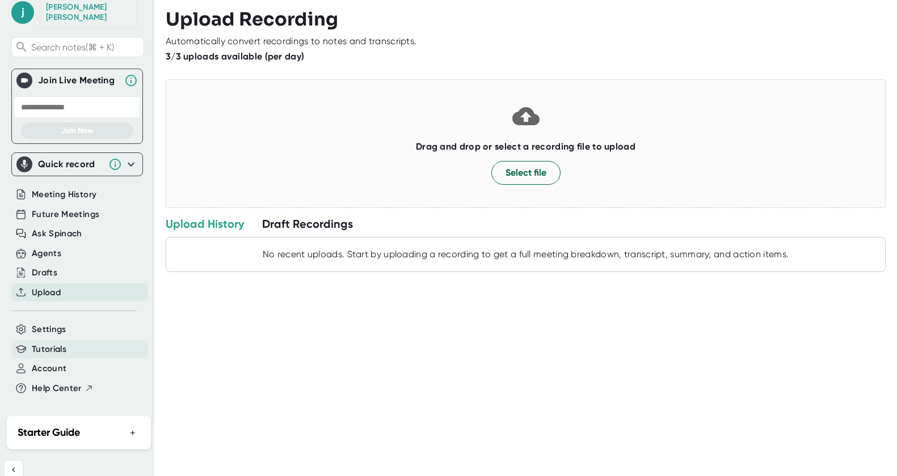
scroll to position [52, 0]
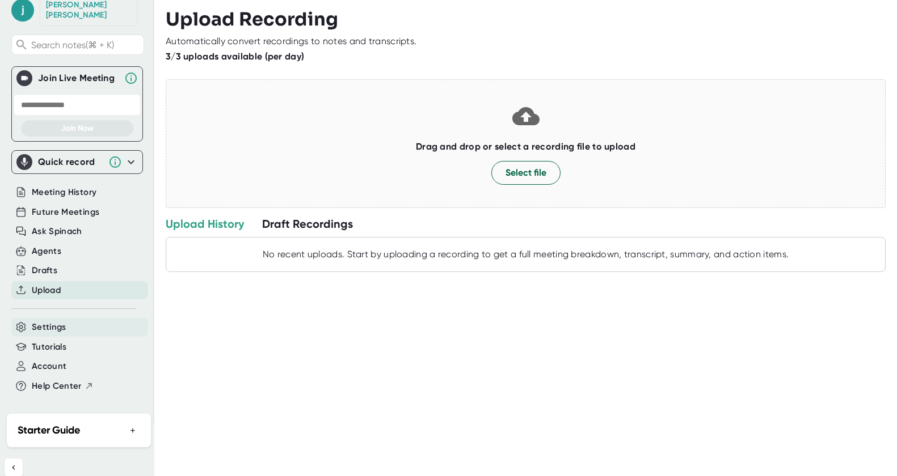
click at [62, 321] on span "Settings" at bounding box center [49, 327] width 35 height 13
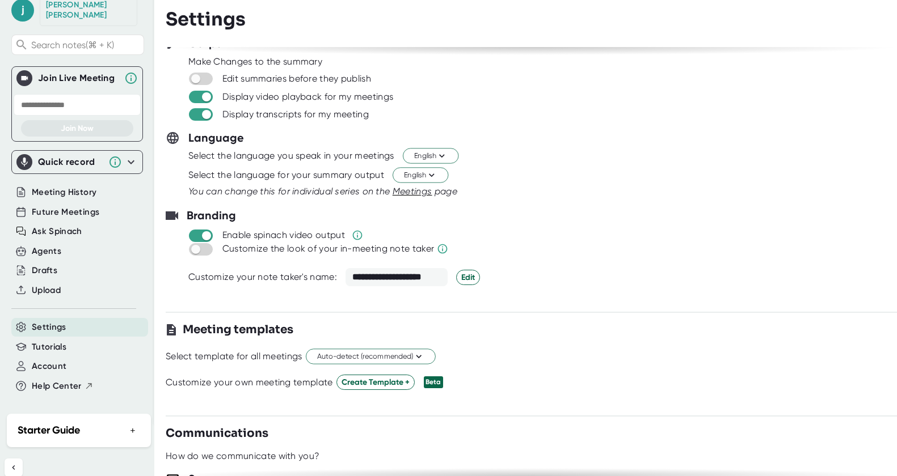
scroll to position [39, 0]
click at [204, 251] on input "checkbox" at bounding box center [195, 248] width 32 height 10
checkbox input "true"
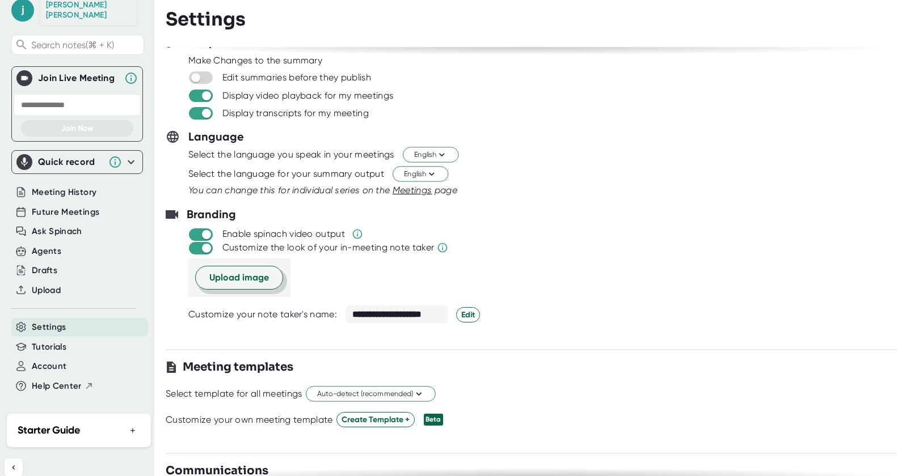
click at [226, 279] on span "Upload image" at bounding box center [239, 278] width 60 height 14
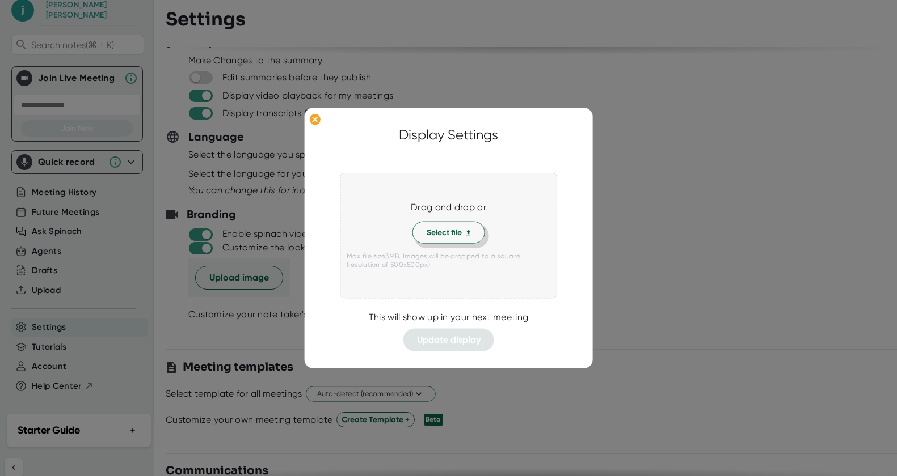
click at [452, 236] on span "Select file" at bounding box center [449, 233] width 44 height 12
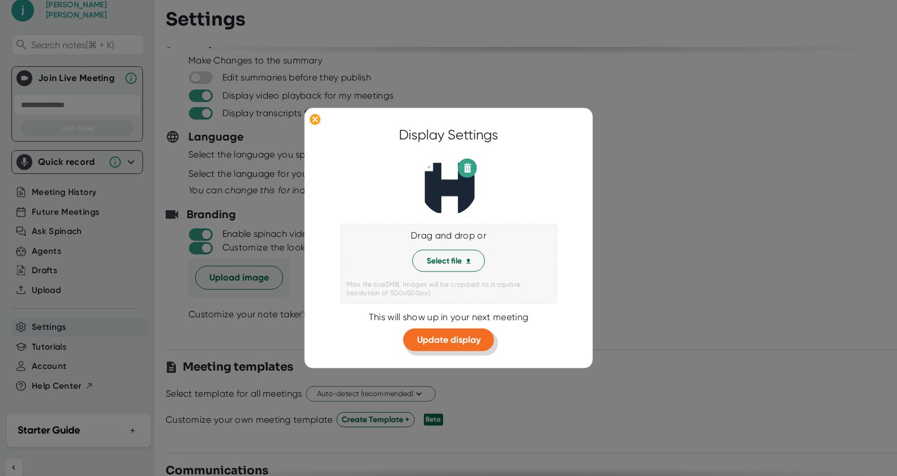
click at [471, 342] on span "Update display" at bounding box center [449, 340] width 64 height 11
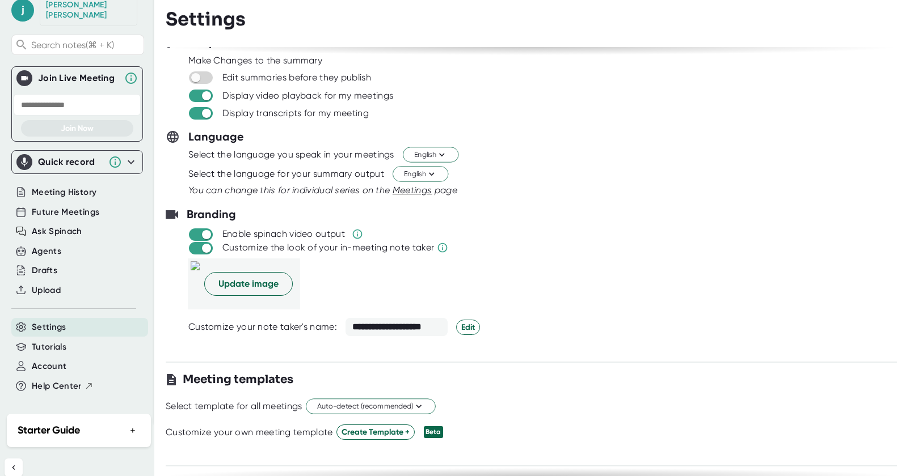
click at [628, 311] on div at bounding box center [531, 314] width 731 height 9
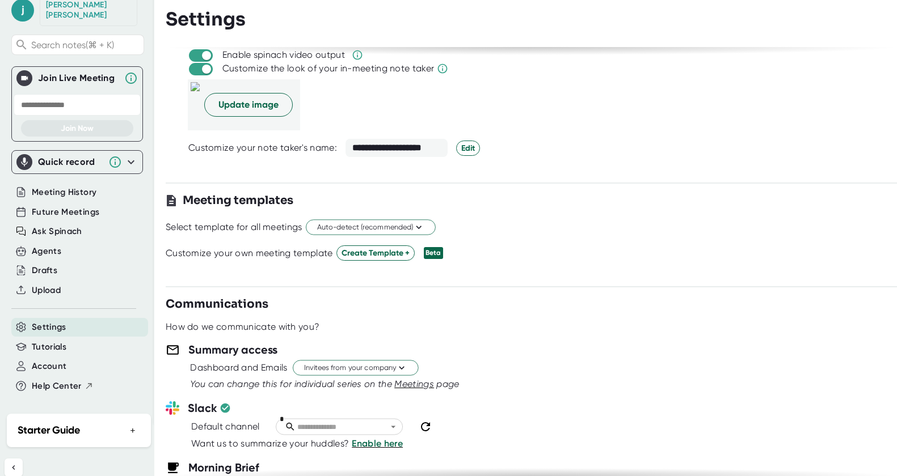
scroll to position [223, 0]
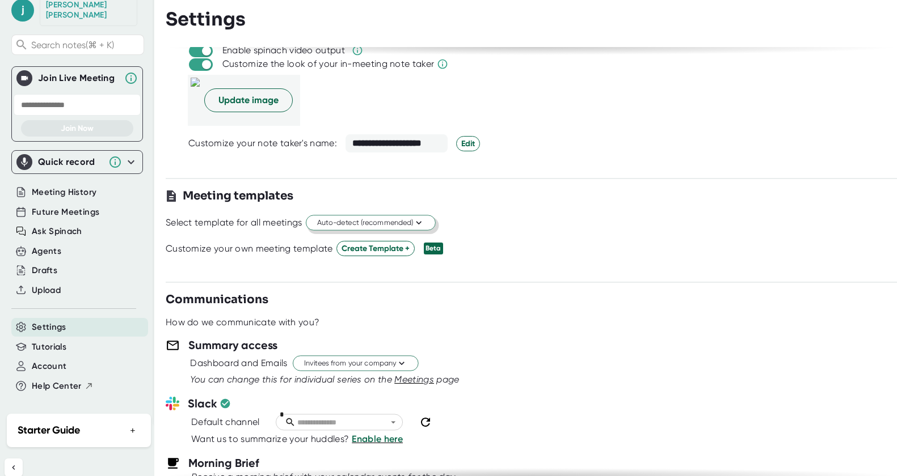
click at [421, 226] on icon at bounding box center [418, 223] width 11 height 11
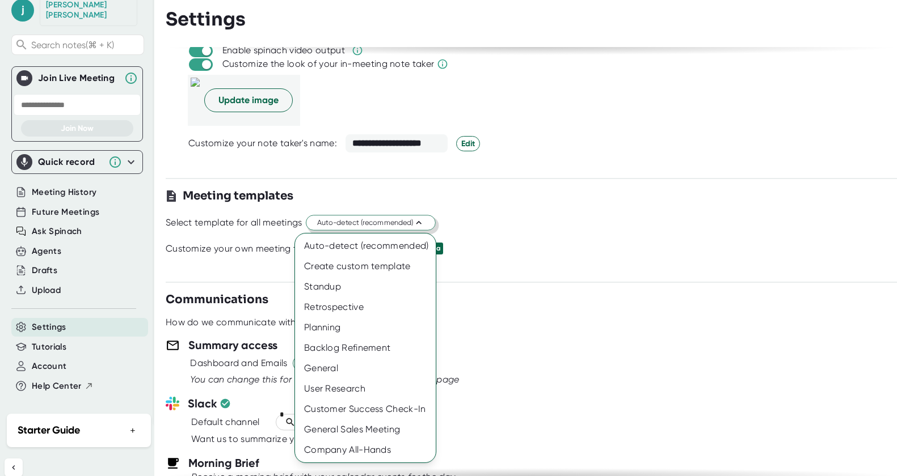
click at [615, 350] on div at bounding box center [448, 238] width 897 height 476
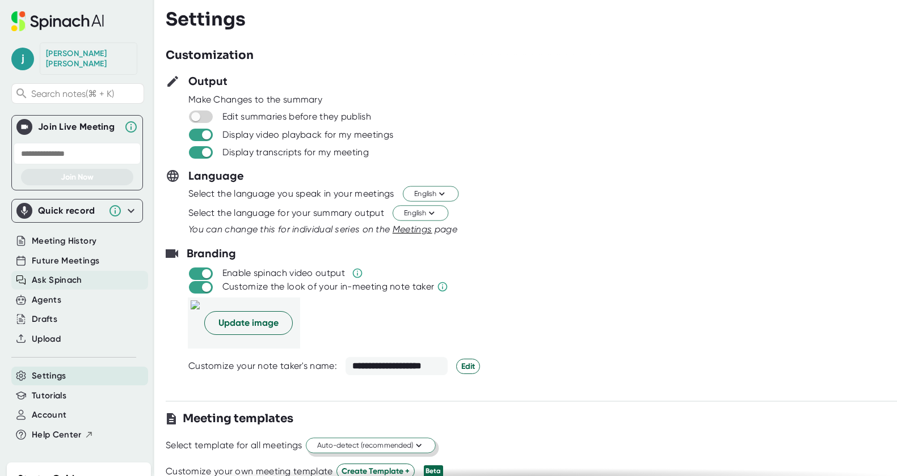
scroll to position [0, 0]
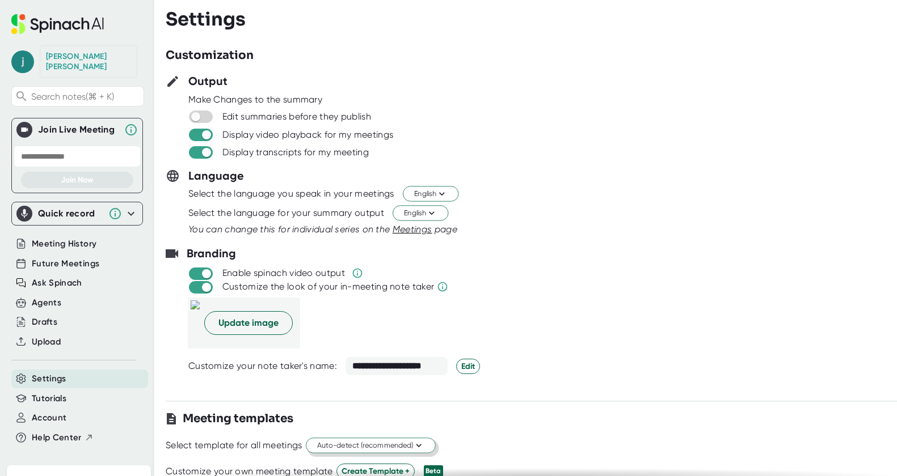
click at [17, 58] on span "j" at bounding box center [22, 61] width 23 height 23
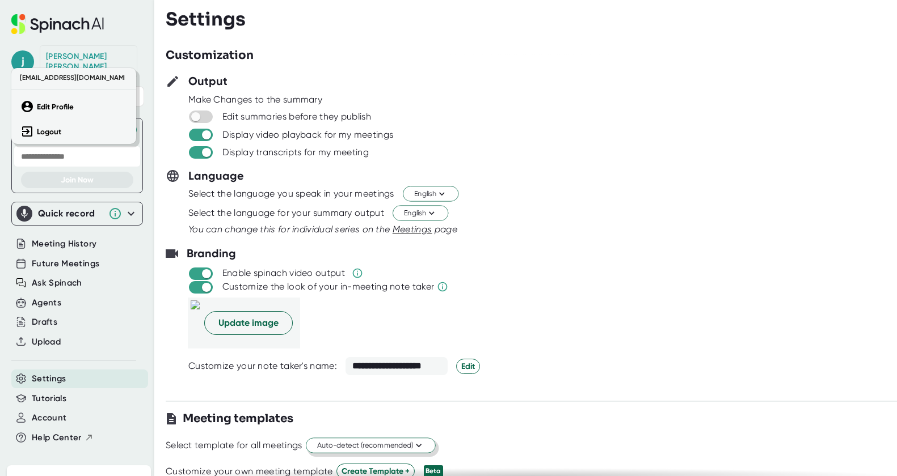
click at [65, 79] on span "[EMAIL_ADDRESS][DOMAIN_NAME]" at bounding box center [71, 78] width 108 height 14
click at [70, 30] on div at bounding box center [448, 238] width 897 height 476
click at [66, 27] on icon at bounding box center [57, 24] width 92 height 20
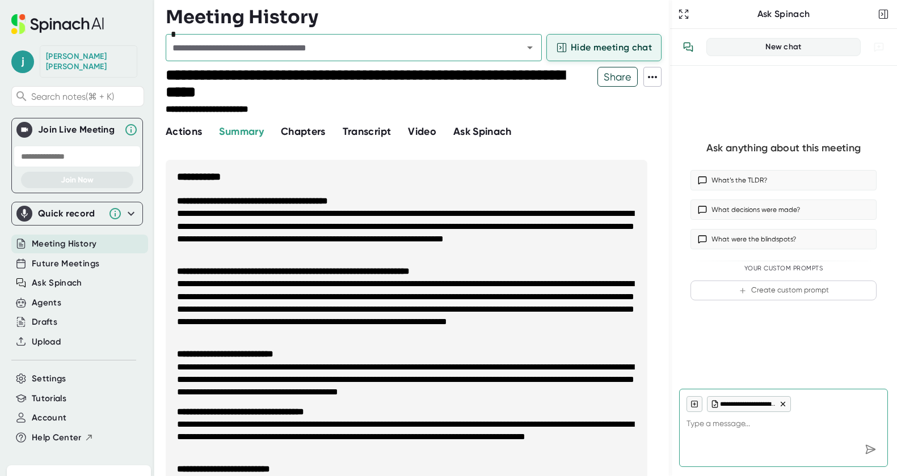
type textarea "x"
click at [623, 48] on span "Hide meeting chat" at bounding box center [611, 48] width 81 height 14
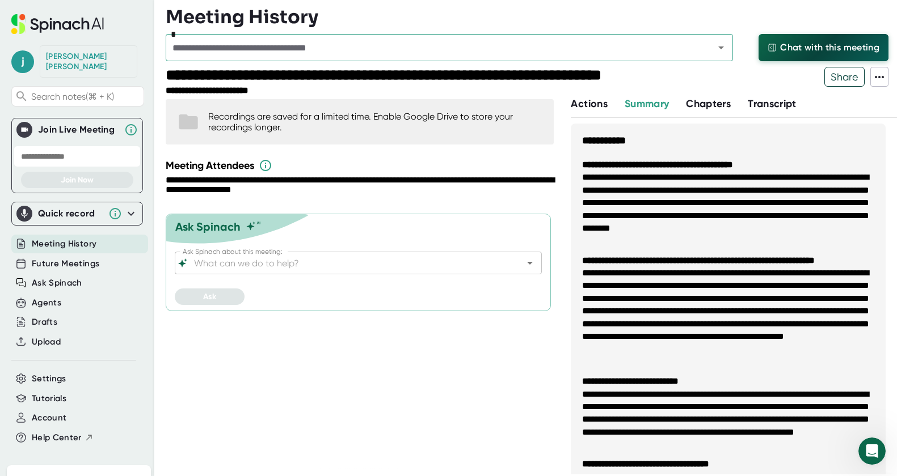
click at [785, 45] on span "Chat with this meeting" at bounding box center [829, 48] width 99 height 14
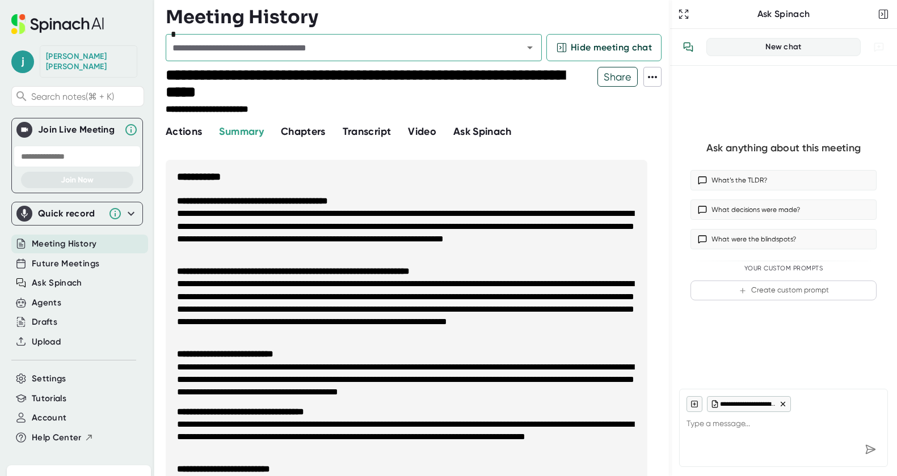
type textarea "x"
